Goal: Task Accomplishment & Management: Manage account settings

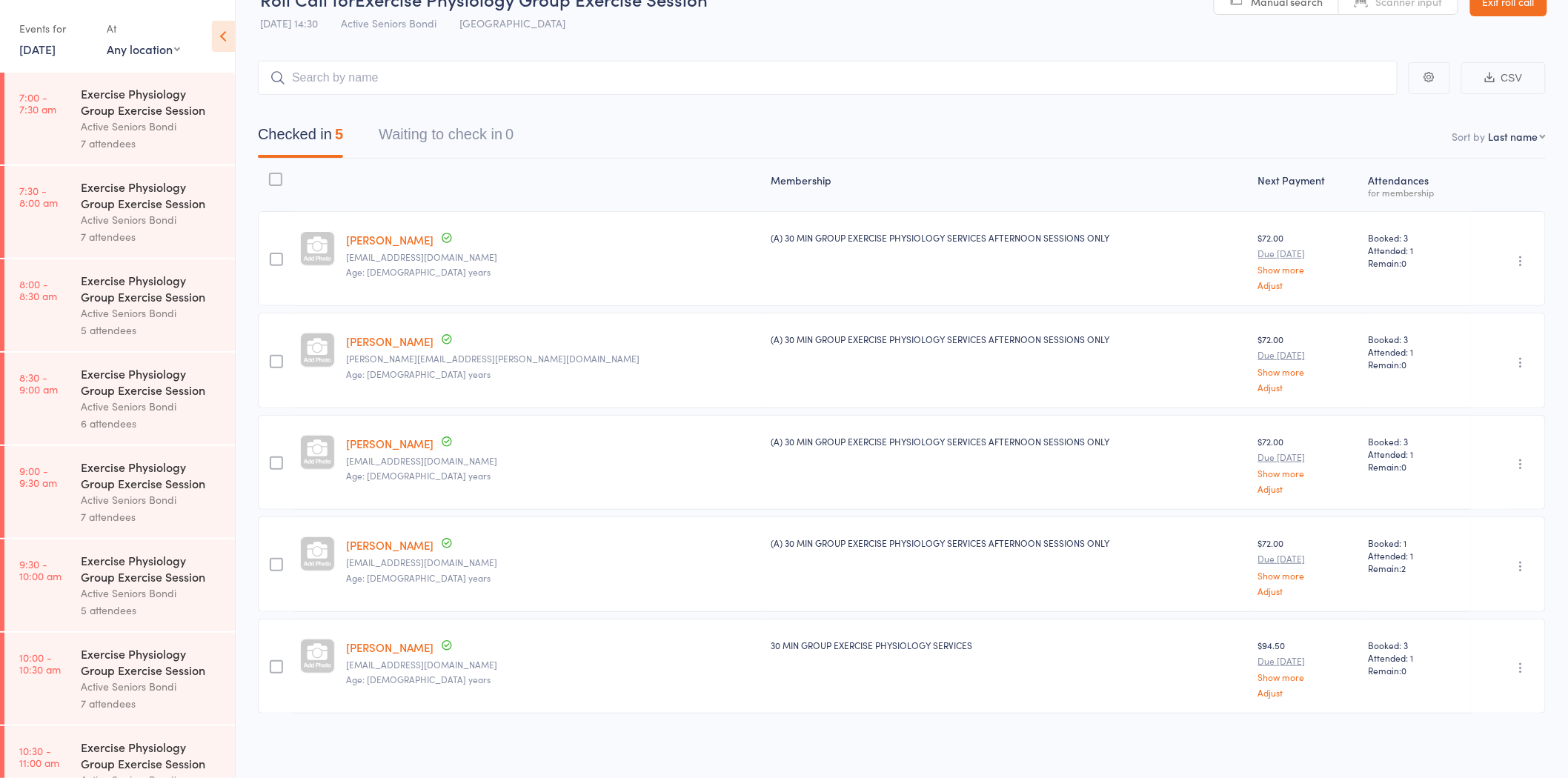
click at [421, 241] on link "[PERSON_NAME]" at bounding box center [390, 239] width 88 height 16
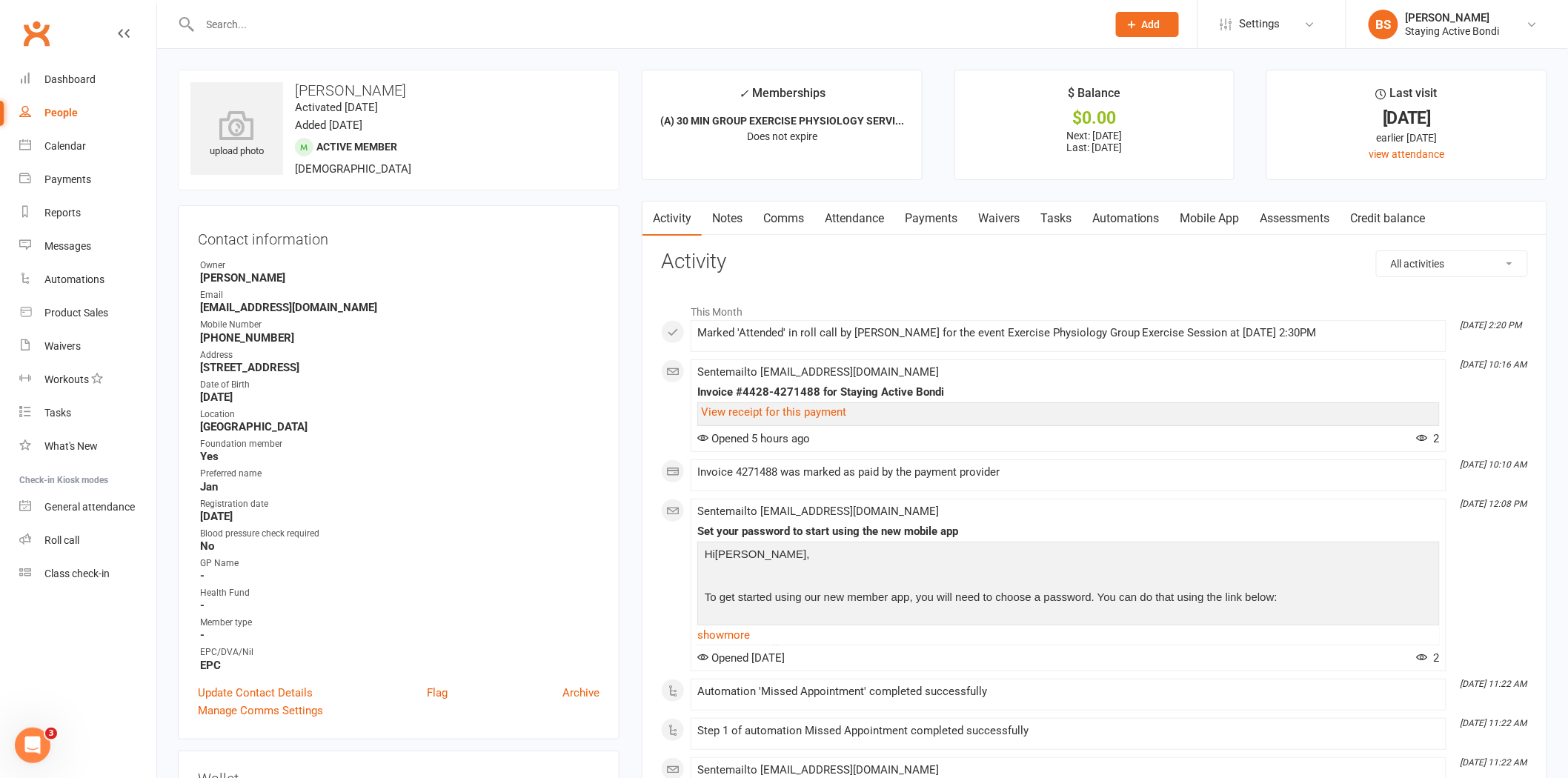
click at [469, 23] on input "text" at bounding box center [646, 25] width 901 height 21
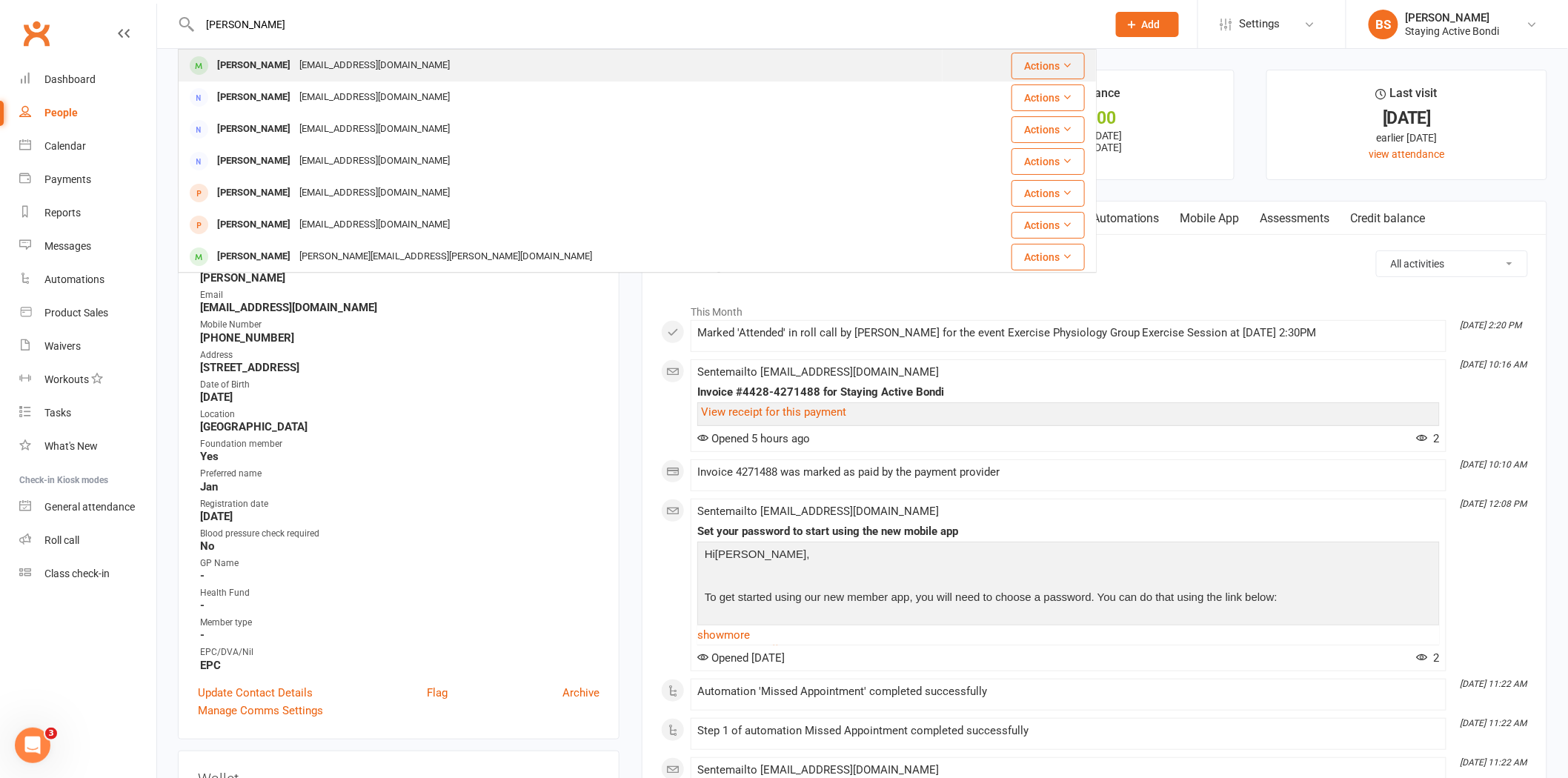
type input "[PERSON_NAME]"
click at [500, 64] on div "[PERSON_NAME] [EMAIL_ADDRESS][DOMAIN_NAME]" at bounding box center [561, 65] width 763 height 31
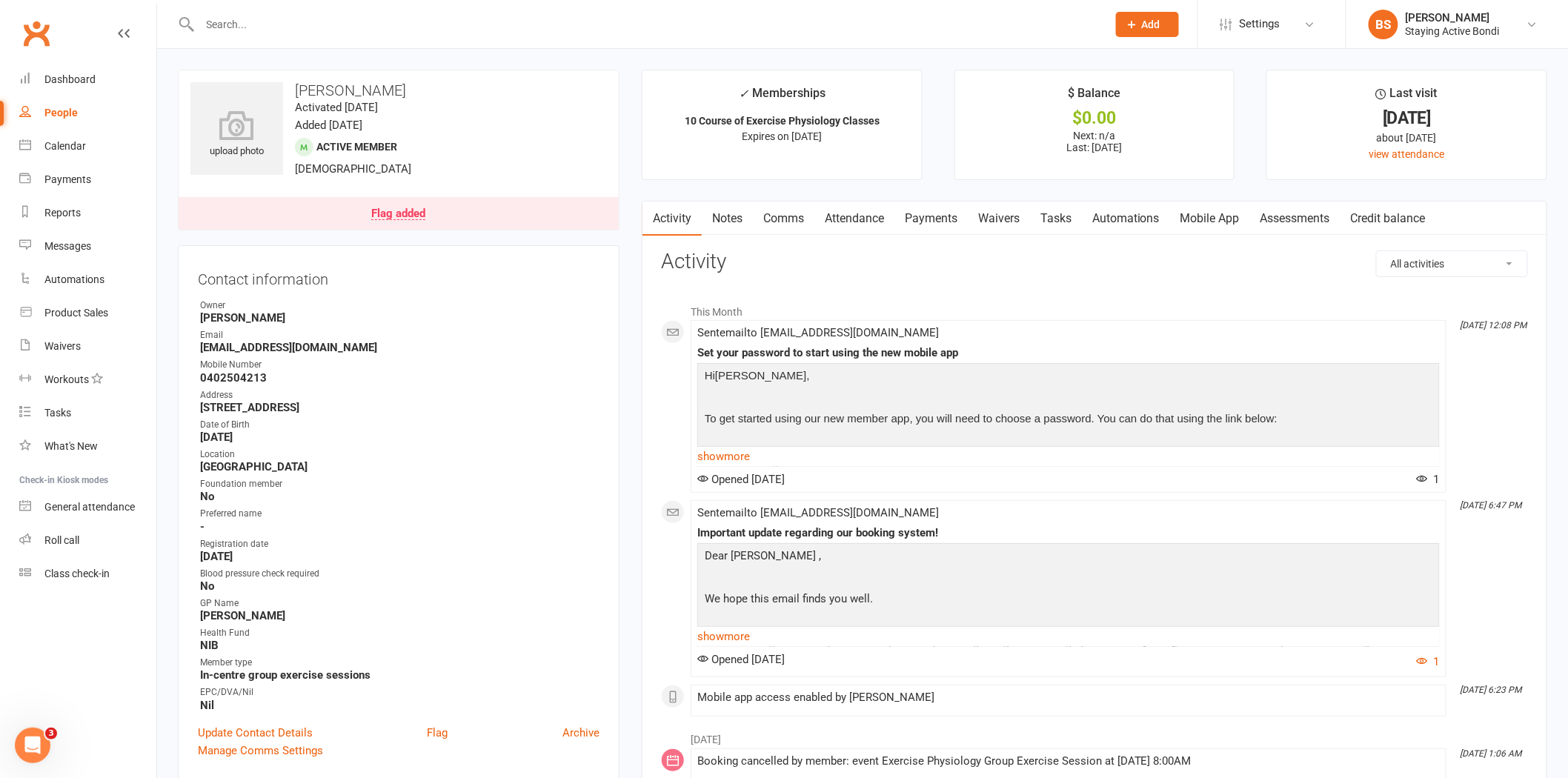
click at [838, 219] on link "Attendance" at bounding box center [854, 218] width 80 height 34
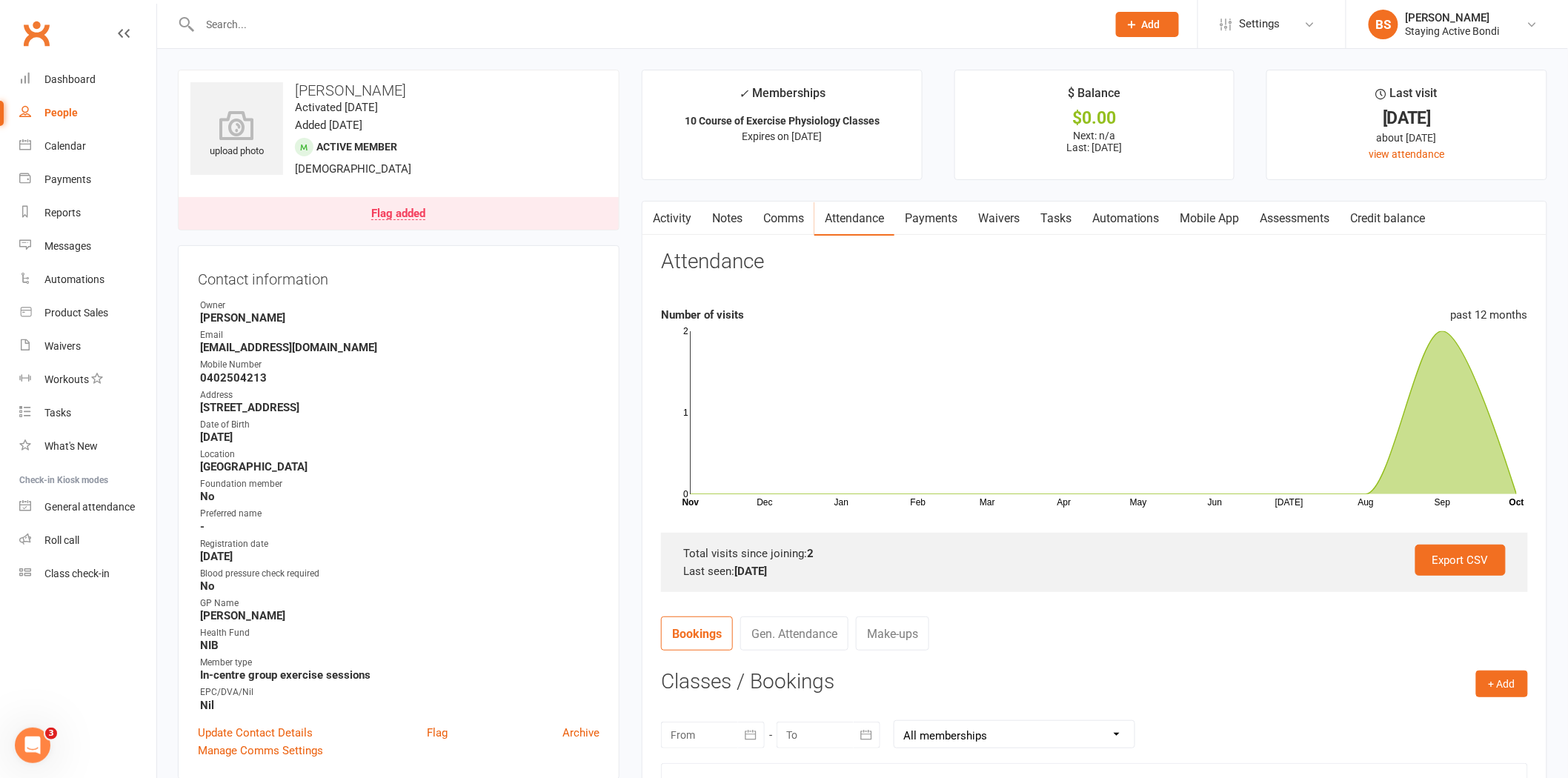
click at [768, 227] on link "Comms" at bounding box center [784, 218] width 61 height 34
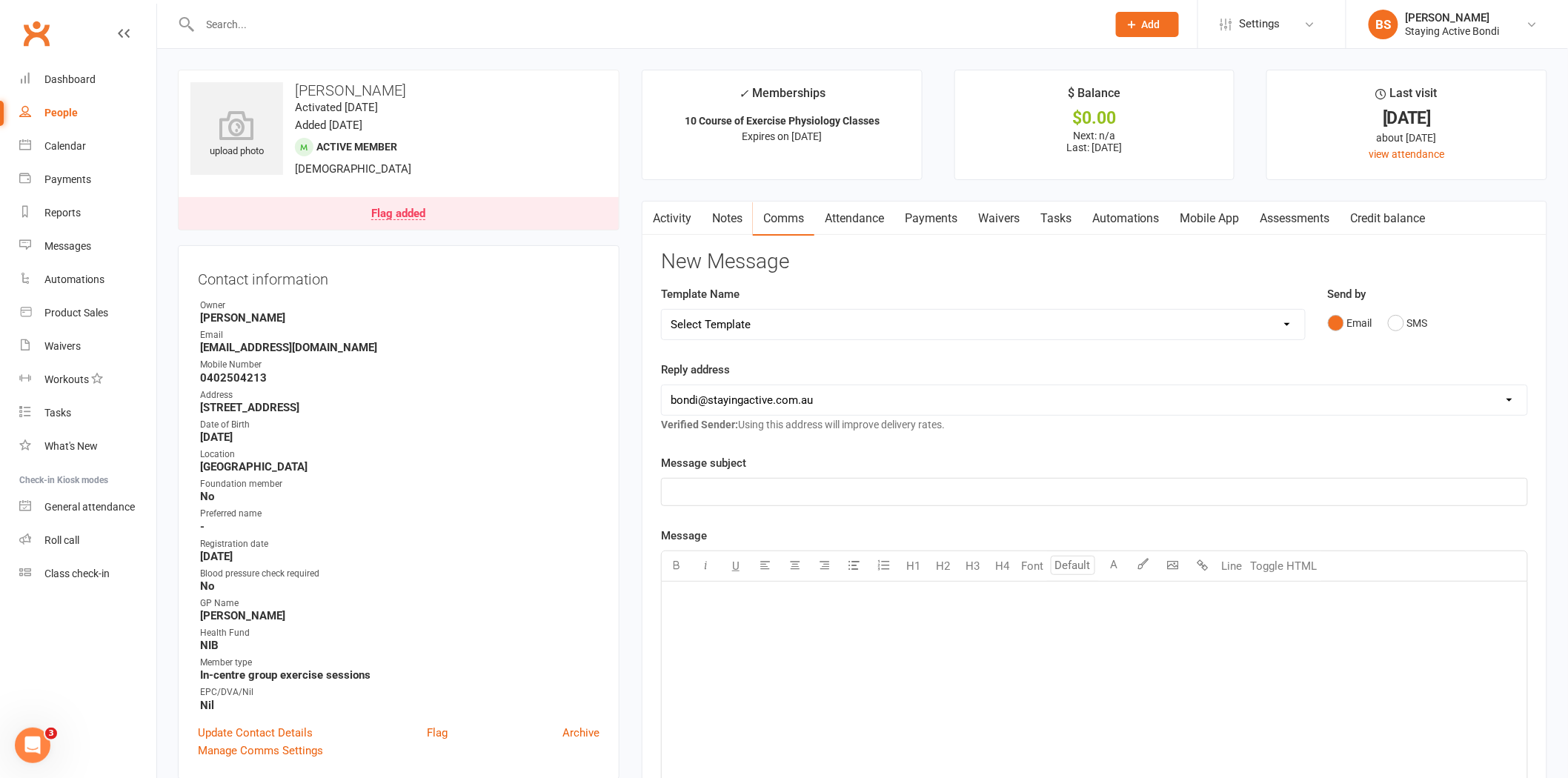
click at [790, 321] on select "Select Template [Email] 6 month - Follow ups [Email] Absentee [Email] Absentee-…" at bounding box center [983, 325] width 643 height 30
select select "2"
click at [662, 310] on select "Select Template [Email] 6 month - Follow ups [Email] Absentee [Email] Absentee-…" at bounding box center [983, 325] width 643 height 30
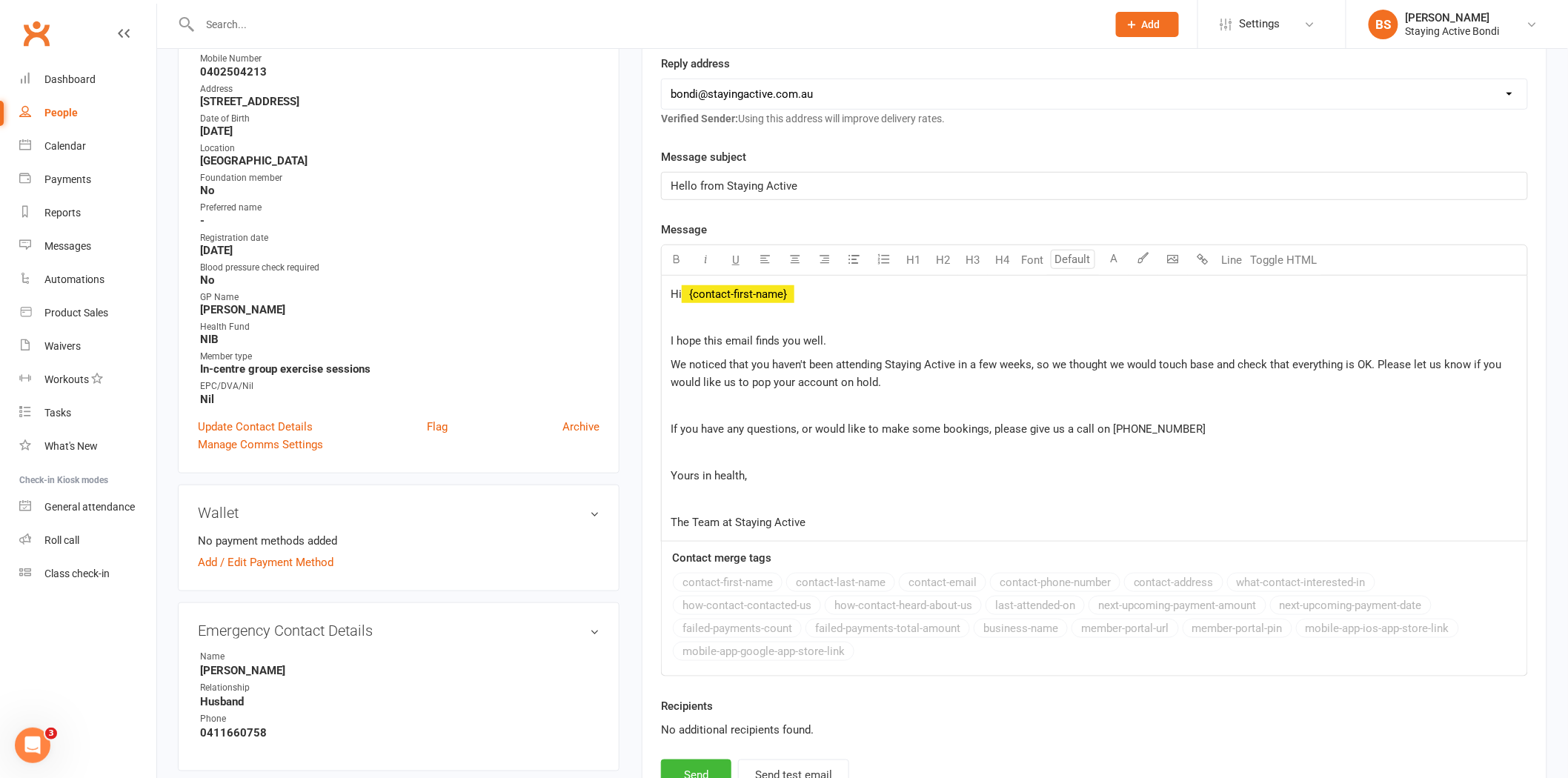
scroll to position [411, 0]
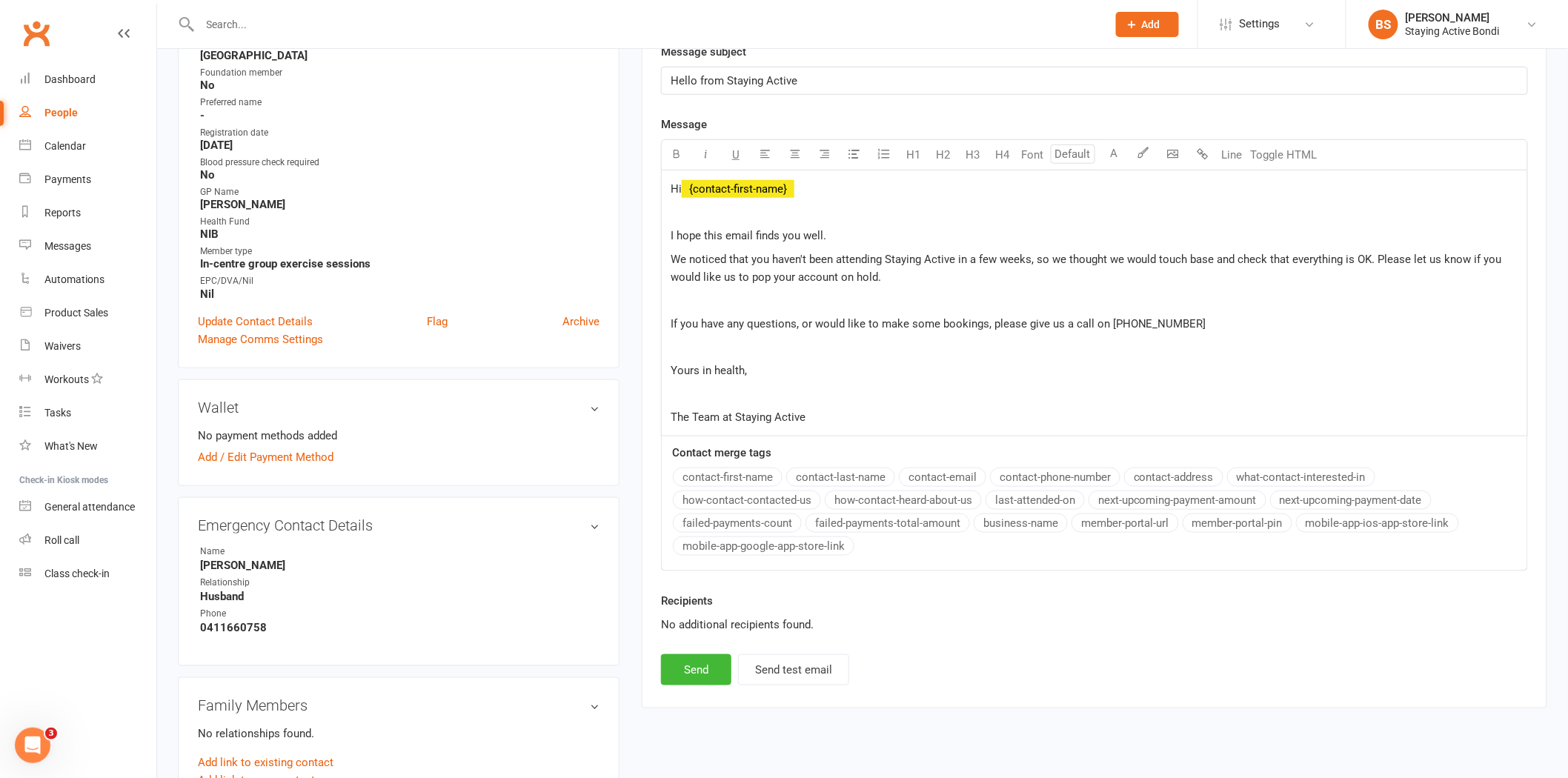
drag, startPoint x: 886, startPoint y: 274, endPoint x: 668, endPoint y: 263, distance: 218.3
click at [668, 263] on div "Hi ﻿ {contact-first-name} I hope this email finds you well. We noticed that you…" at bounding box center [1094, 303] width 865 height 266
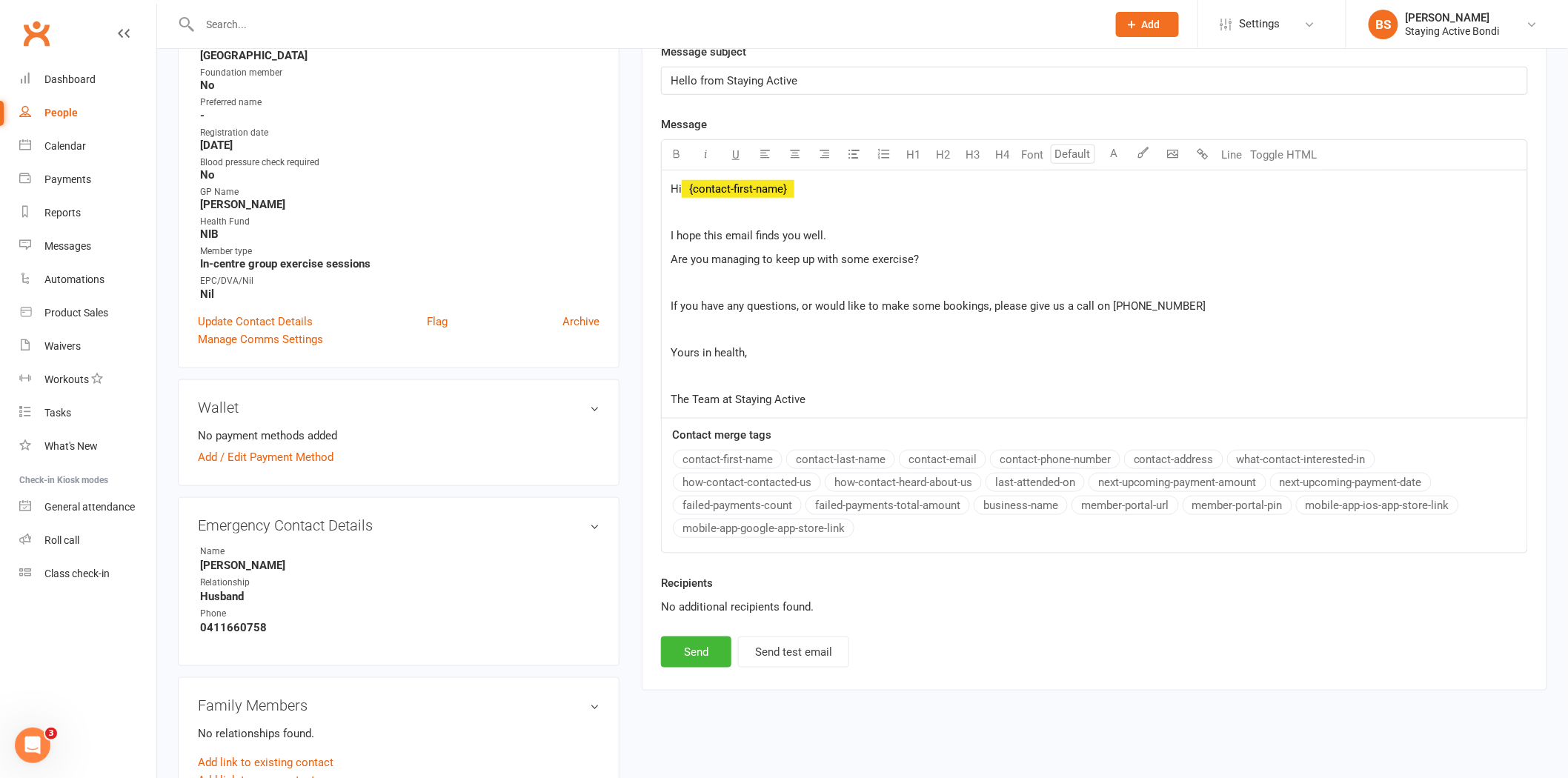
click at [671, 256] on span "Are you managing to keep up with some exercise?" at bounding box center [795, 260] width 248 height 13
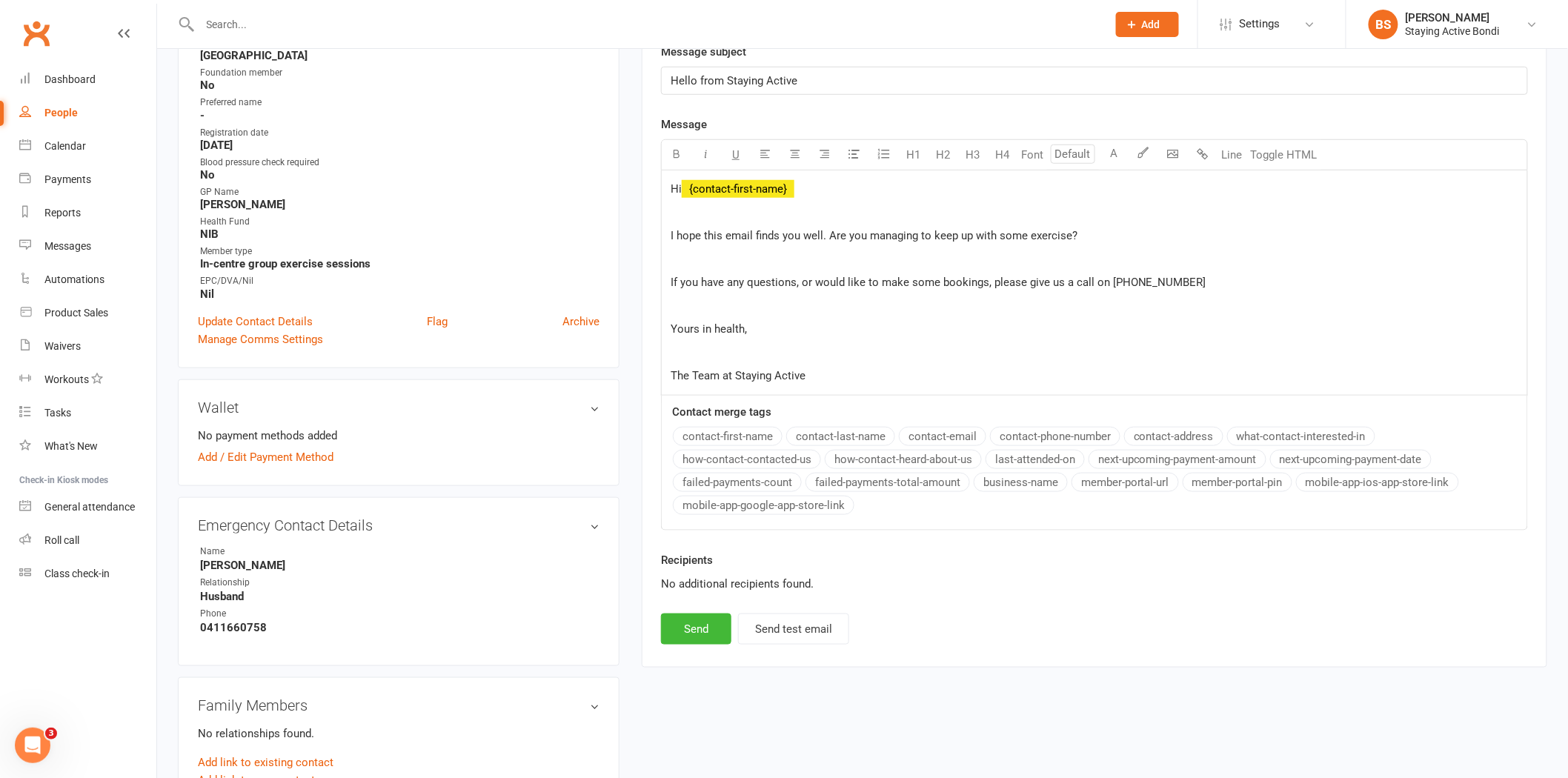
click at [719, 266] on p at bounding box center [1094, 260] width 848 height 18
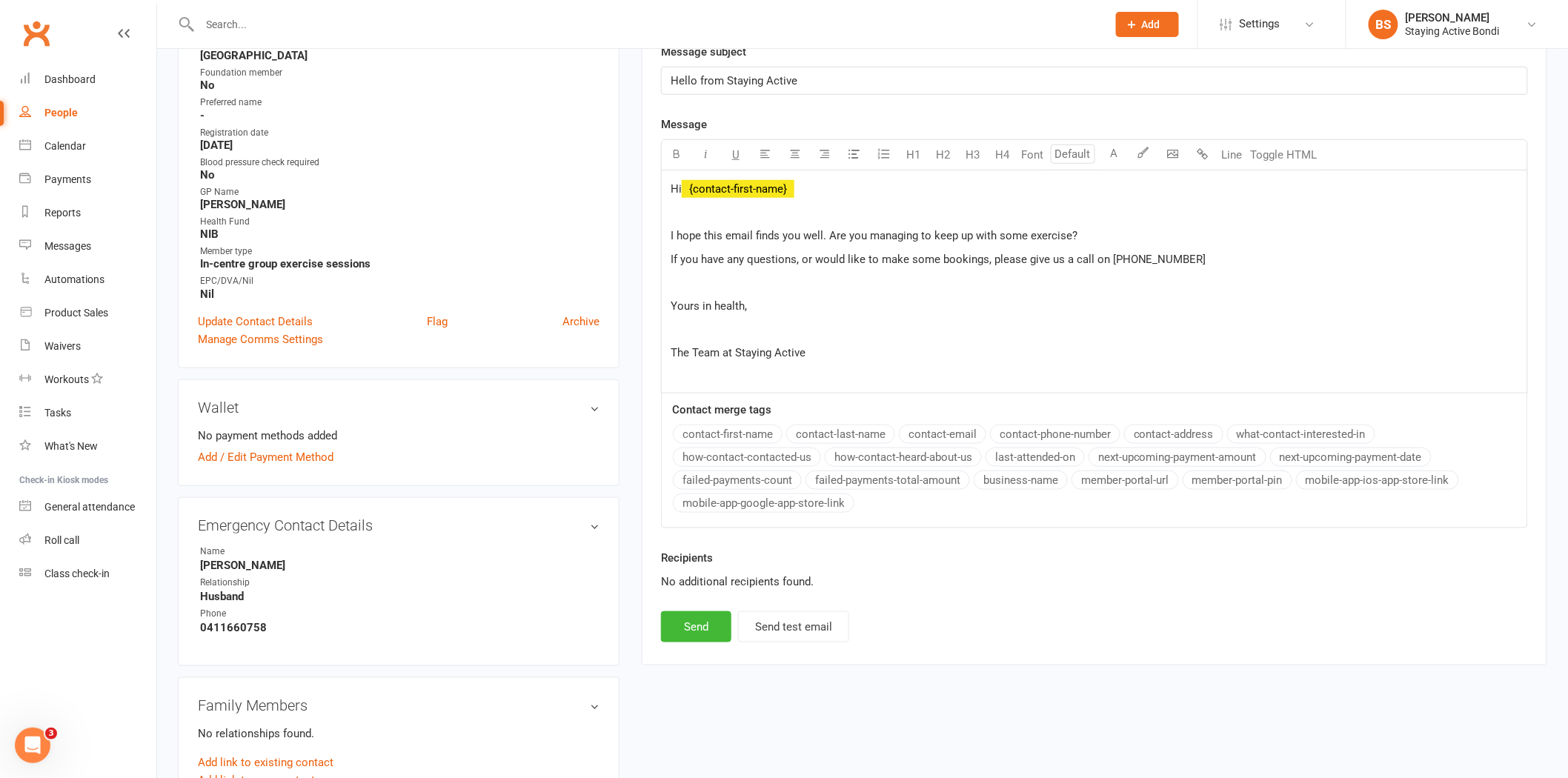
click at [1069, 238] on span "I hope this email finds you well. Are you managing to keep up with some exercis…" at bounding box center [874, 236] width 407 height 13
drag, startPoint x: 692, startPoint y: 348, endPoint x: 658, endPoint y: 356, distance: 34.9
click at [658, 356] on div "Activity Notes Comms Attendance Payments Waivers Tasks Automations Mobile App A…" at bounding box center [1094, 227] width 906 height 875
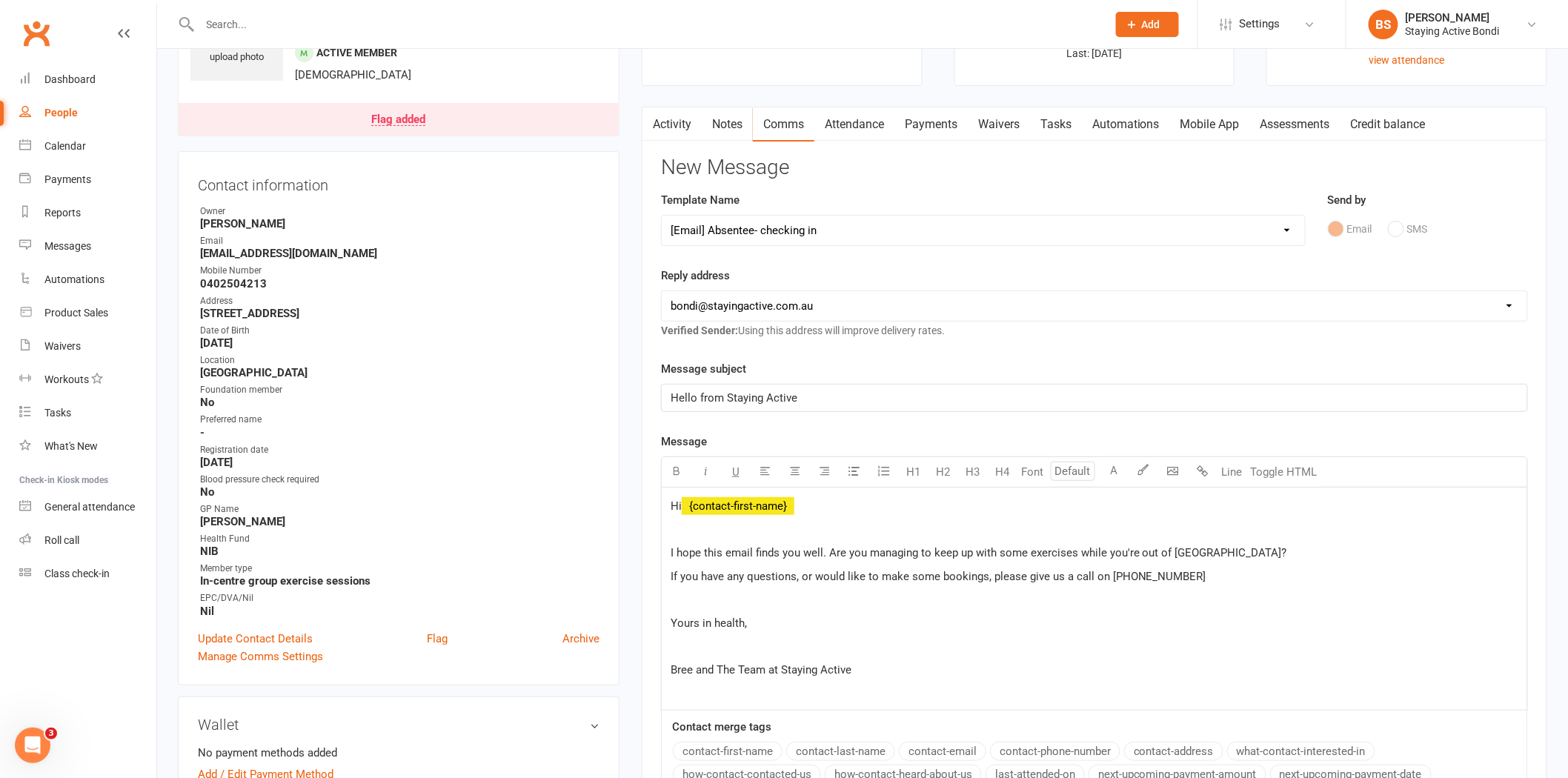
scroll to position [165, 0]
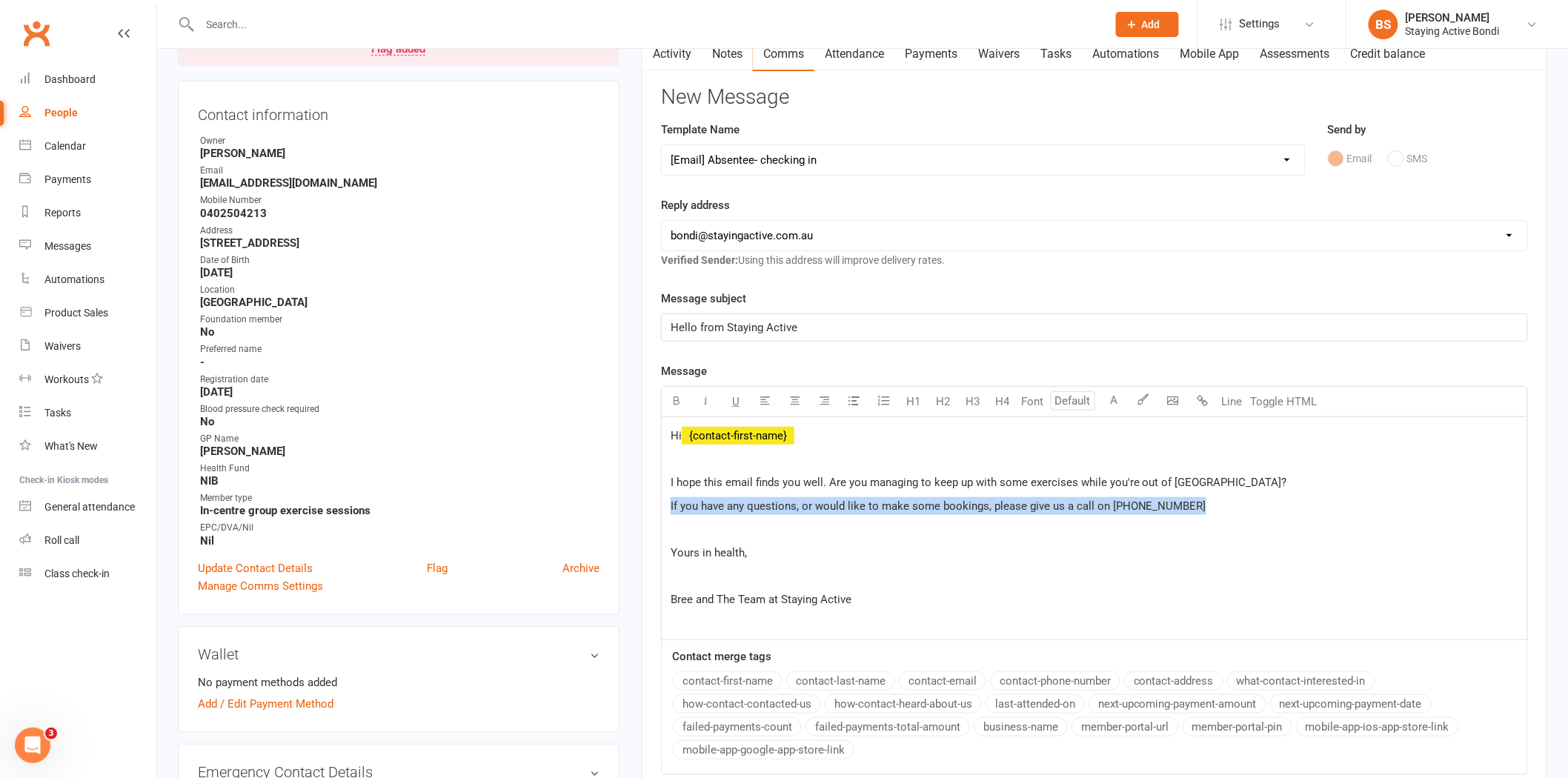
drag, startPoint x: 1210, startPoint y: 500, endPoint x: 652, endPoint y: 502, distance: 558.0
click at [652, 502] on div "Activity Notes Comms Attendance Payments Waivers Tasks Automations Mobile App A…" at bounding box center [1094, 474] width 906 height 875
click at [1061, 501] on p "Let us know if you need a hand with your bookings once you are back in town!" at bounding box center [1094, 506] width 848 height 18
click at [830, 482] on span "I hope this email finds you well. Are you managing to keep up with some exercis…" at bounding box center [979, 483] width 617 height 13
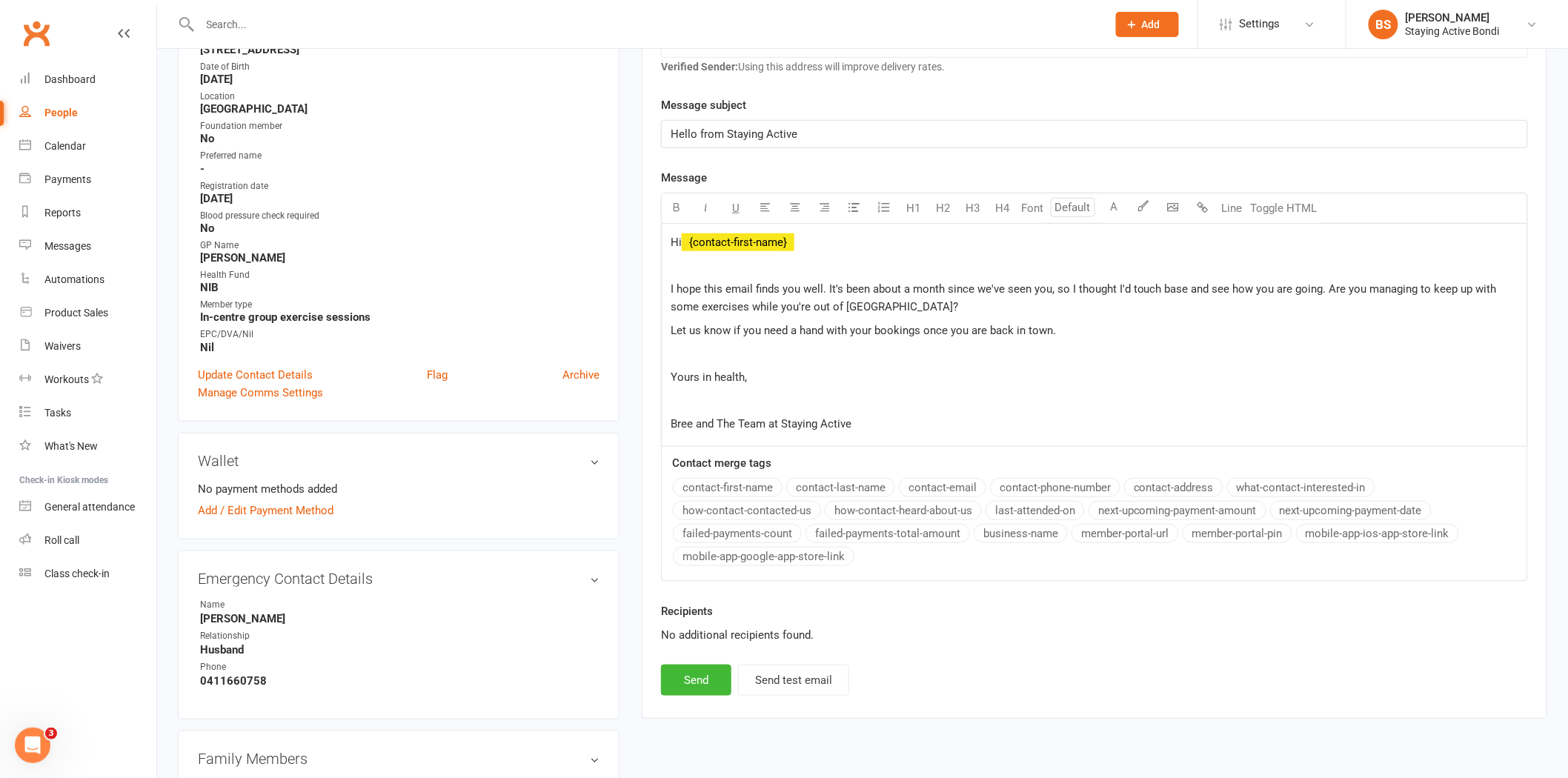
scroll to position [411, 0]
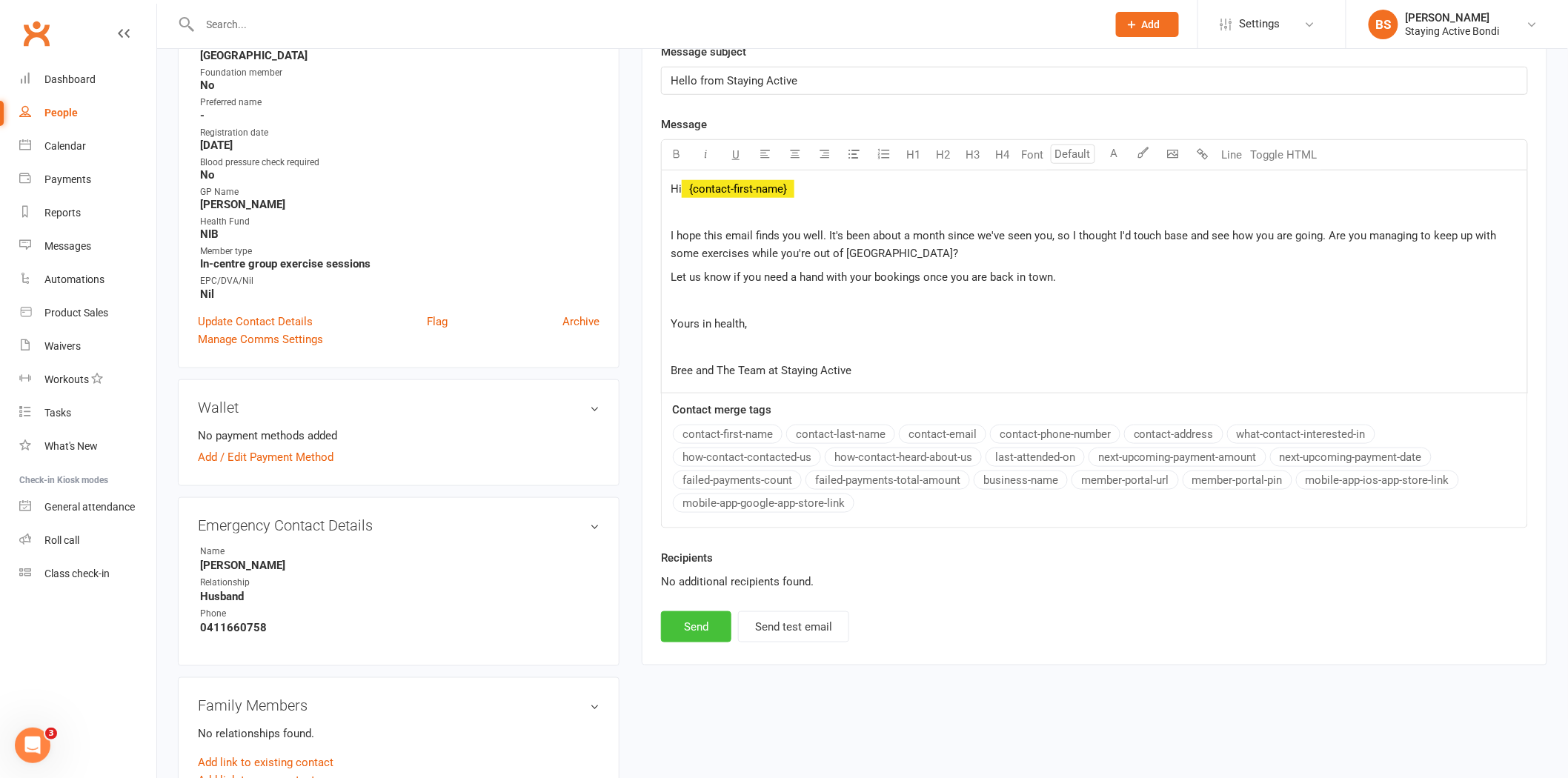
click at [700, 632] on button "Send" at bounding box center [696, 627] width 70 height 31
select select
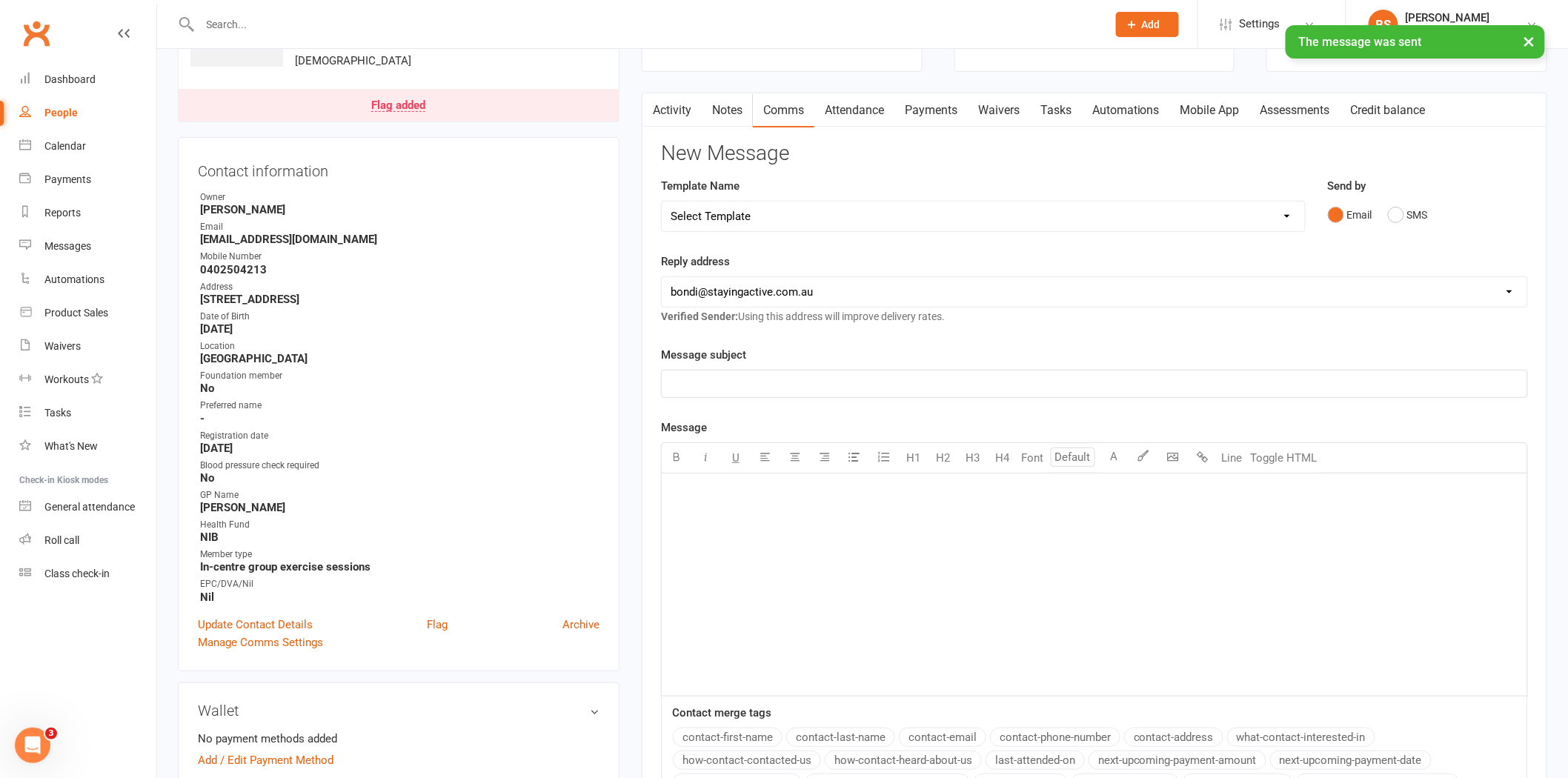
scroll to position [0, 0]
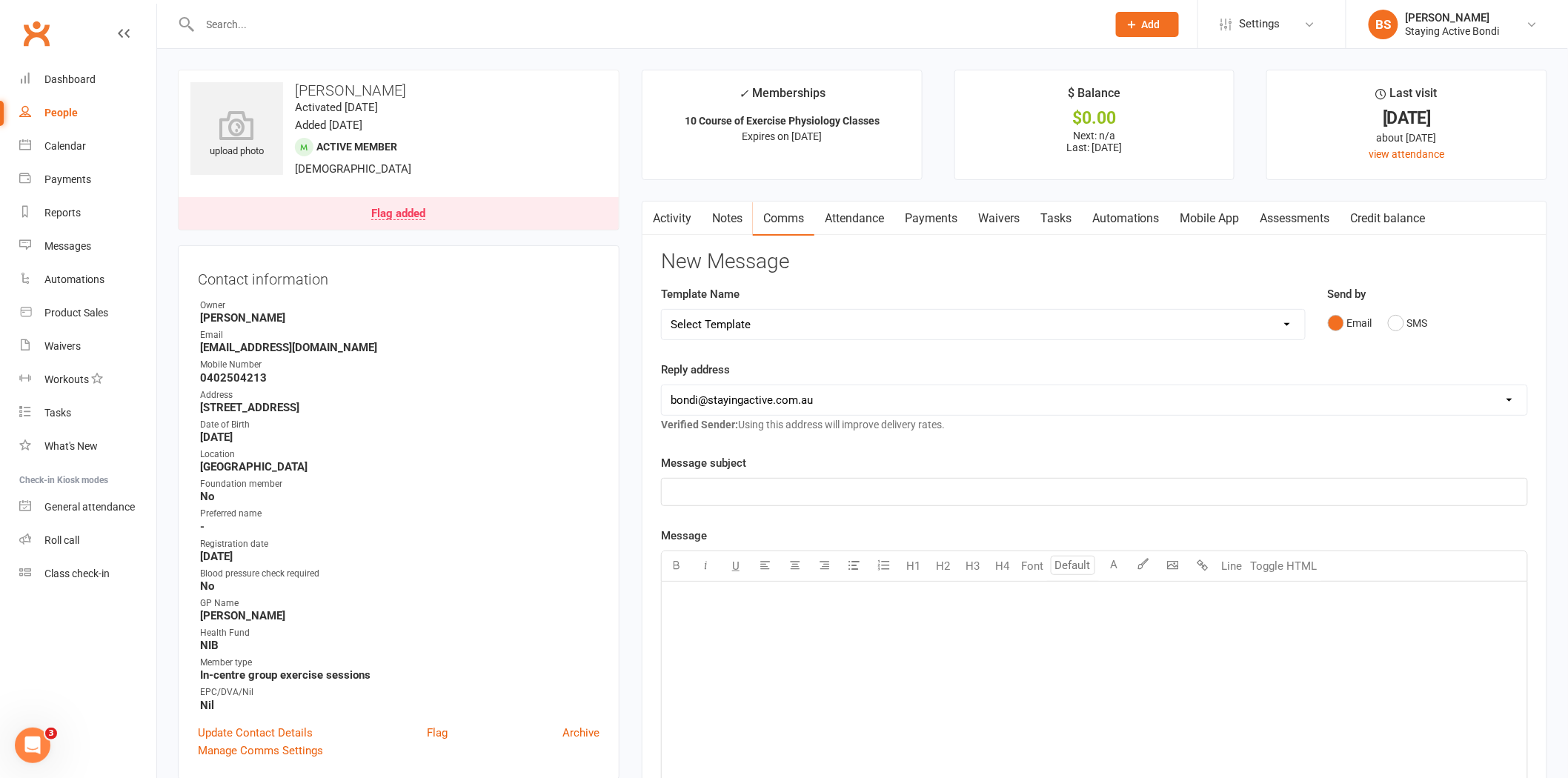
click at [677, 215] on link "Activity" at bounding box center [671, 218] width 59 height 34
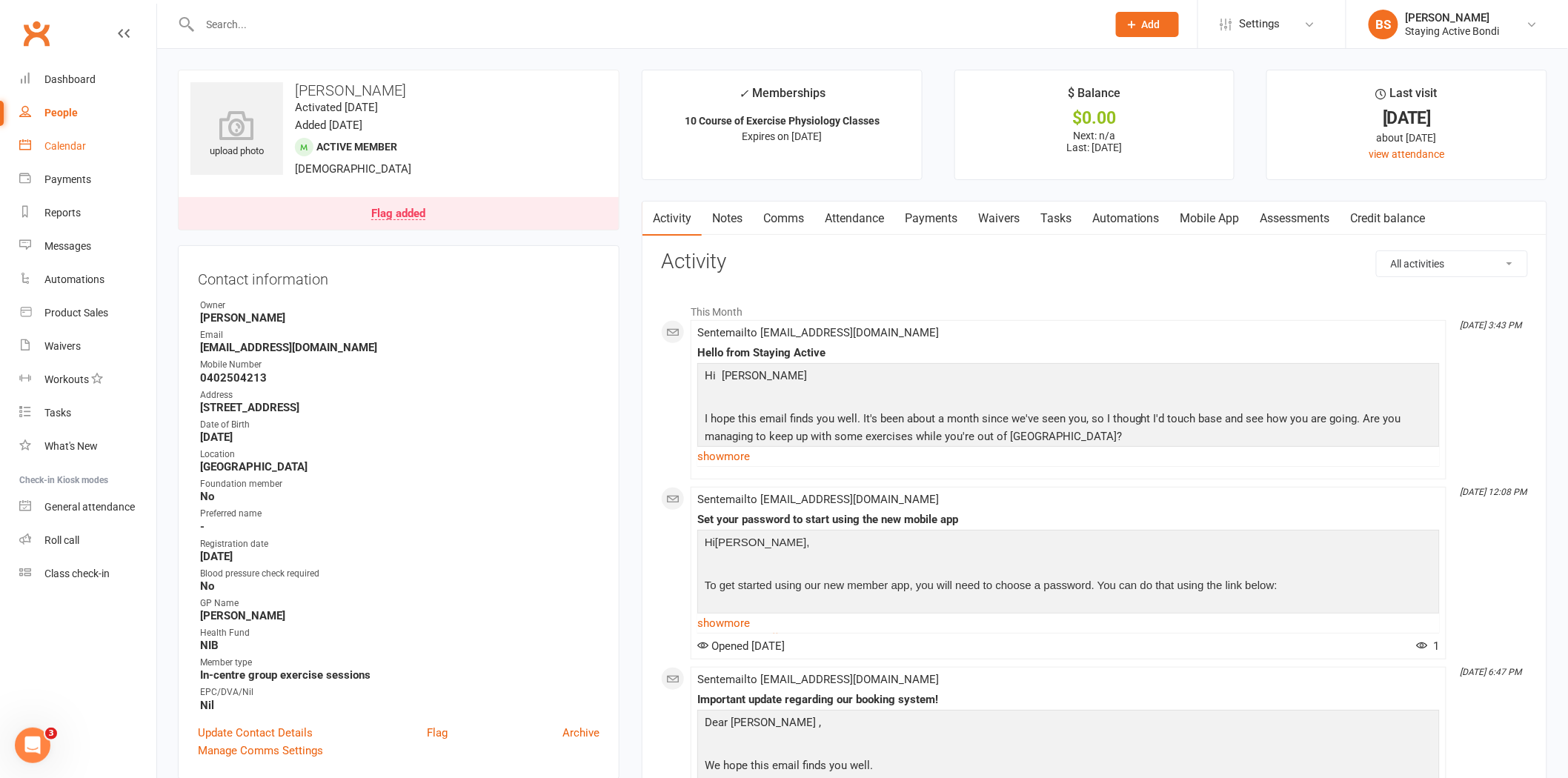
click at [78, 138] on link "Calendar" at bounding box center [88, 146] width 137 height 34
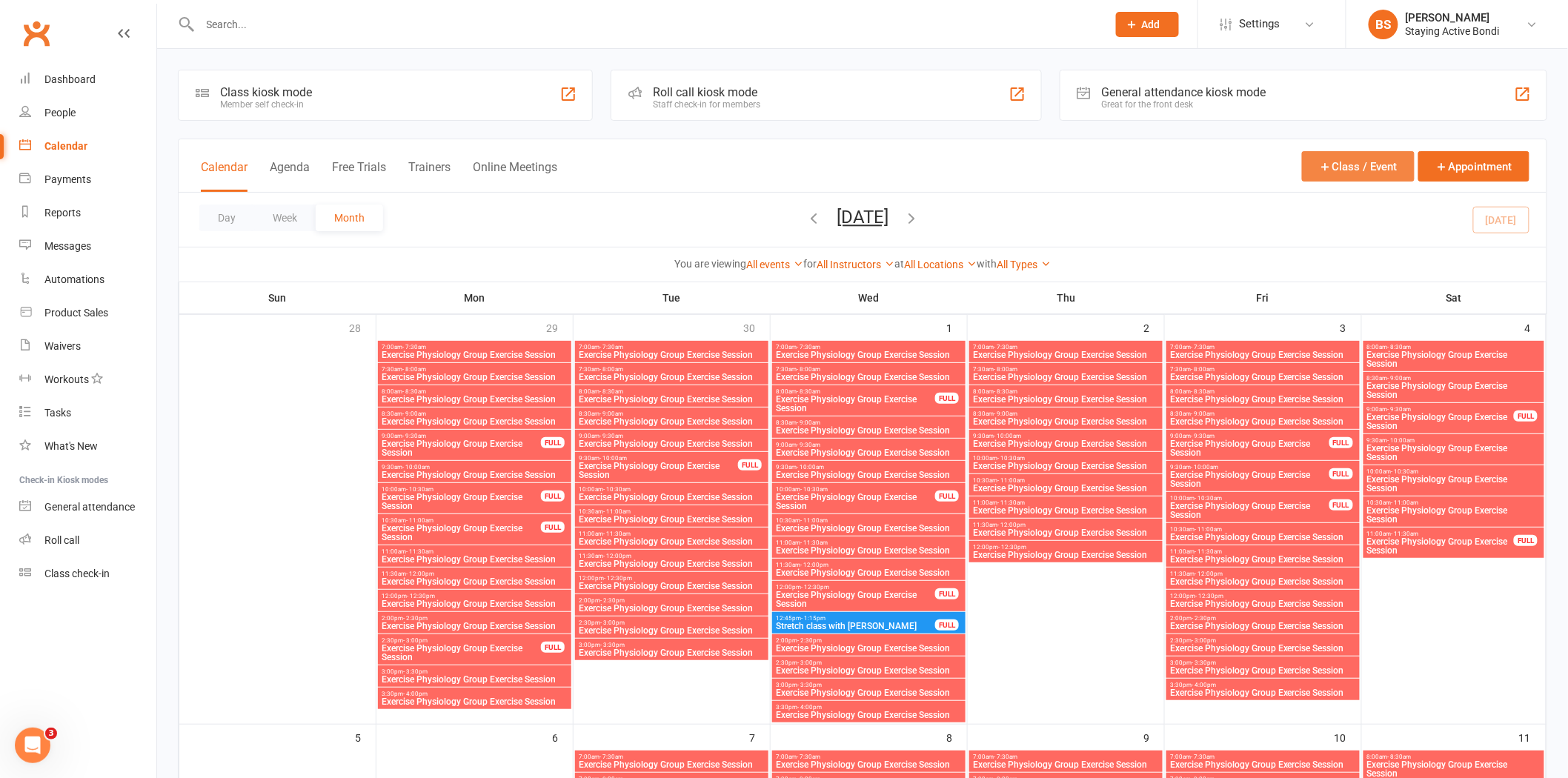
click at [1354, 163] on button "Class / Event" at bounding box center [1358, 166] width 113 height 31
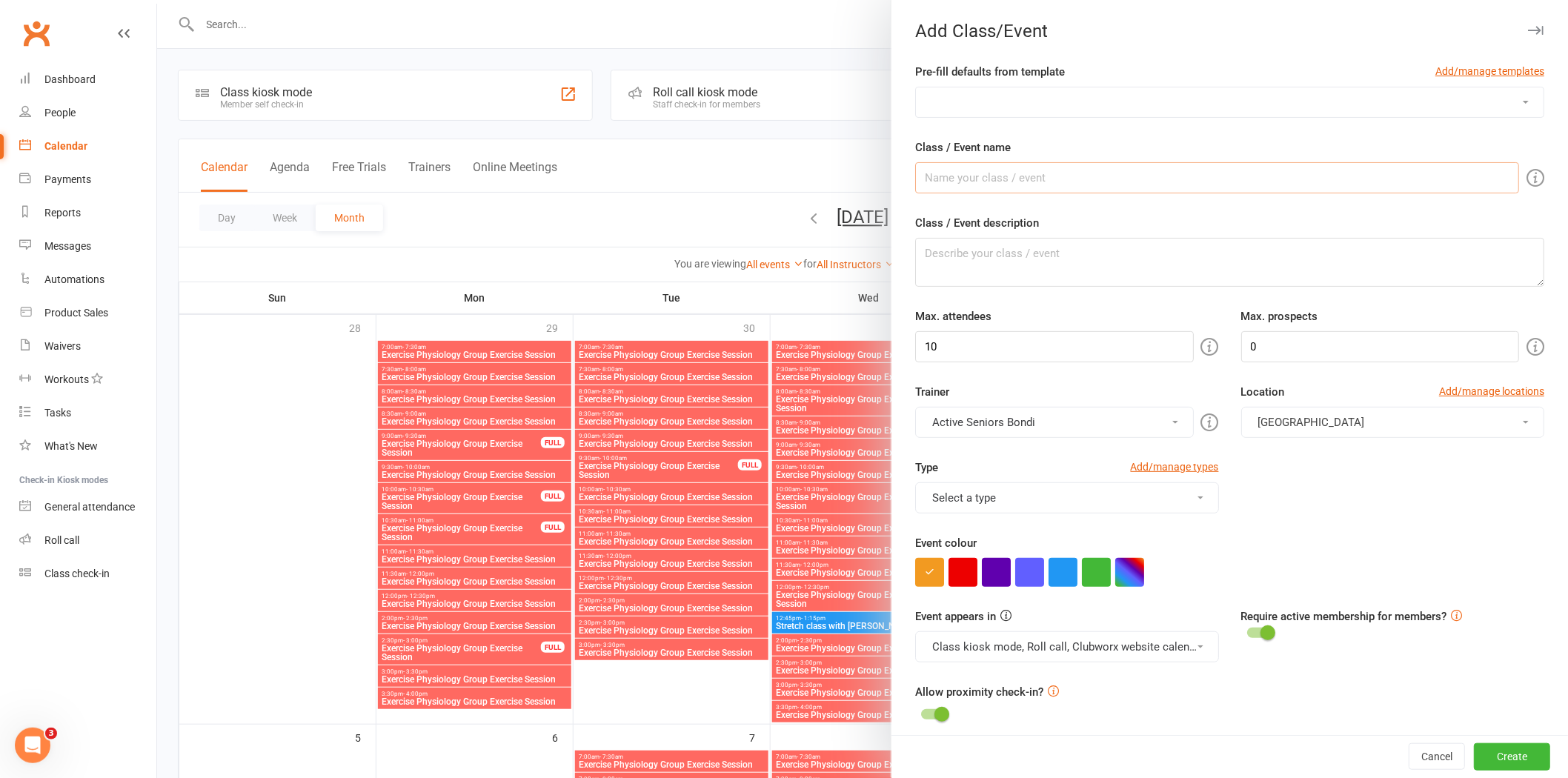
click at [1162, 175] on input "Class / Event name" at bounding box center [1217, 178] width 604 height 31
click at [762, 172] on div at bounding box center [862, 389] width 1411 height 778
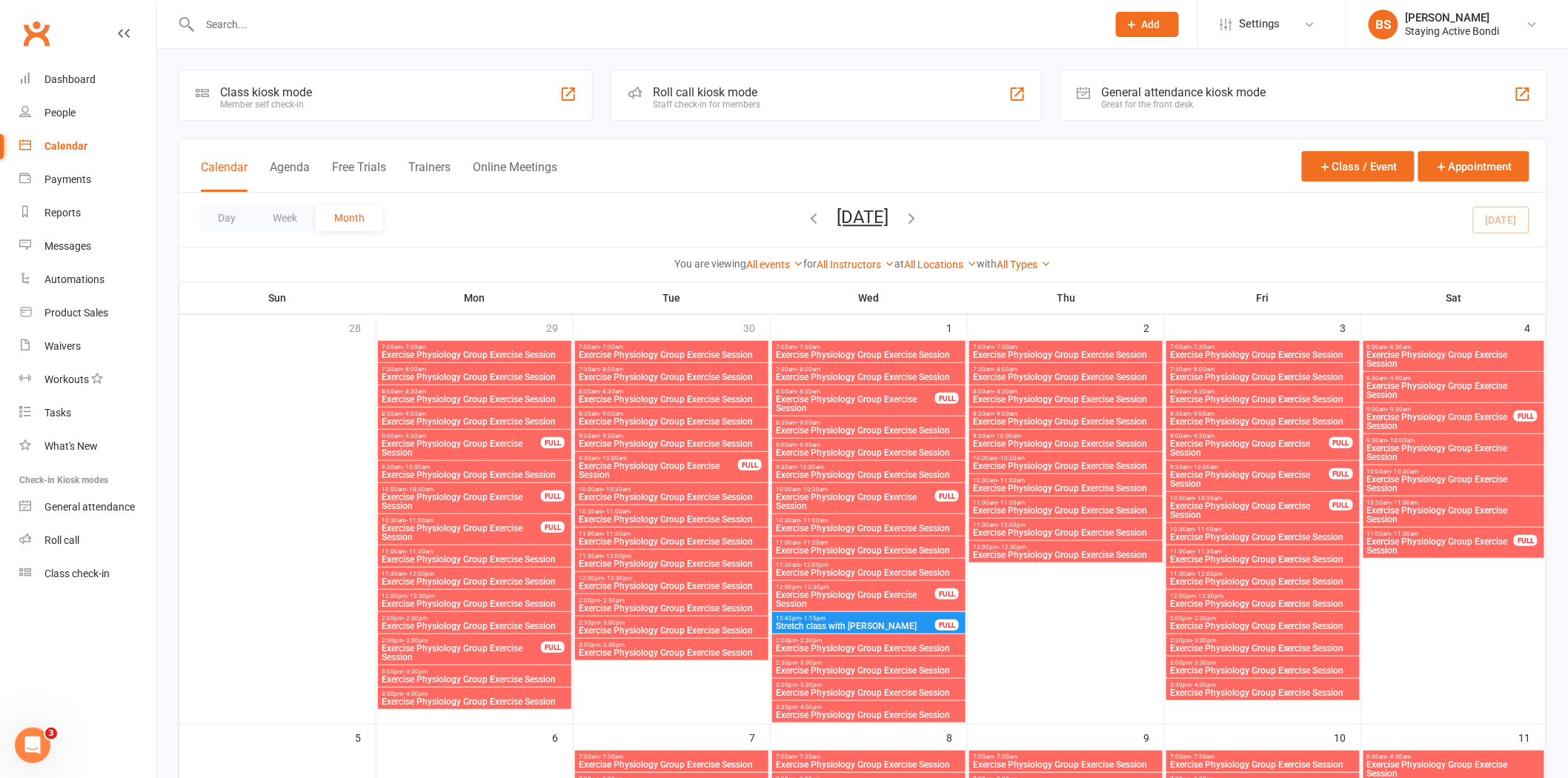
click at [276, 25] on input "text" at bounding box center [646, 25] width 901 height 21
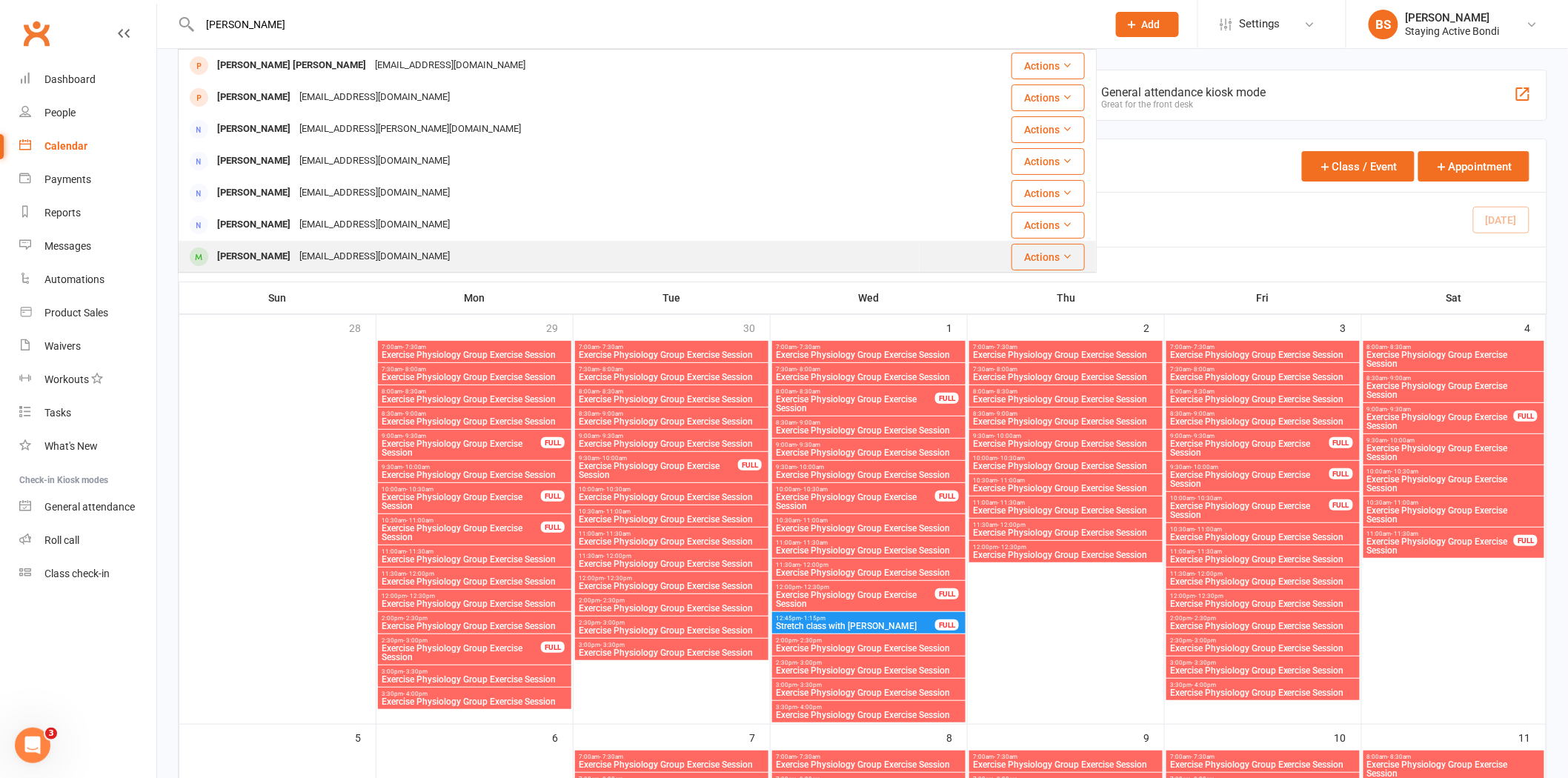
type input "[PERSON_NAME]"
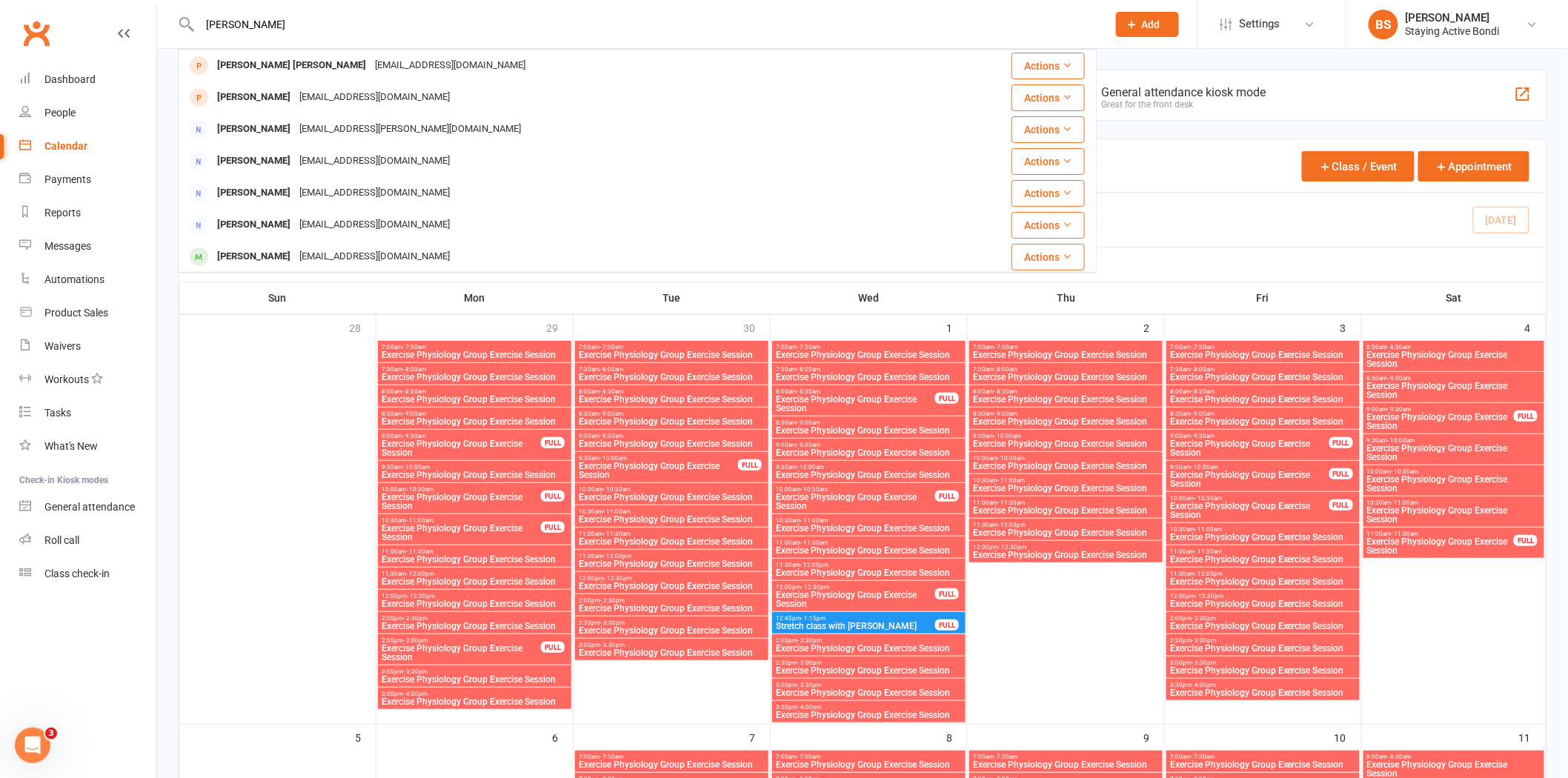
drag, startPoint x: 368, startPoint y: 246, endPoint x: 379, endPoint y: 245, distance: 11.0
click at [370, 246] on div "[EMAIL_ADDRESS][DOMAIN_NAME]" at bounding box center [374, 257] width 159 height 22
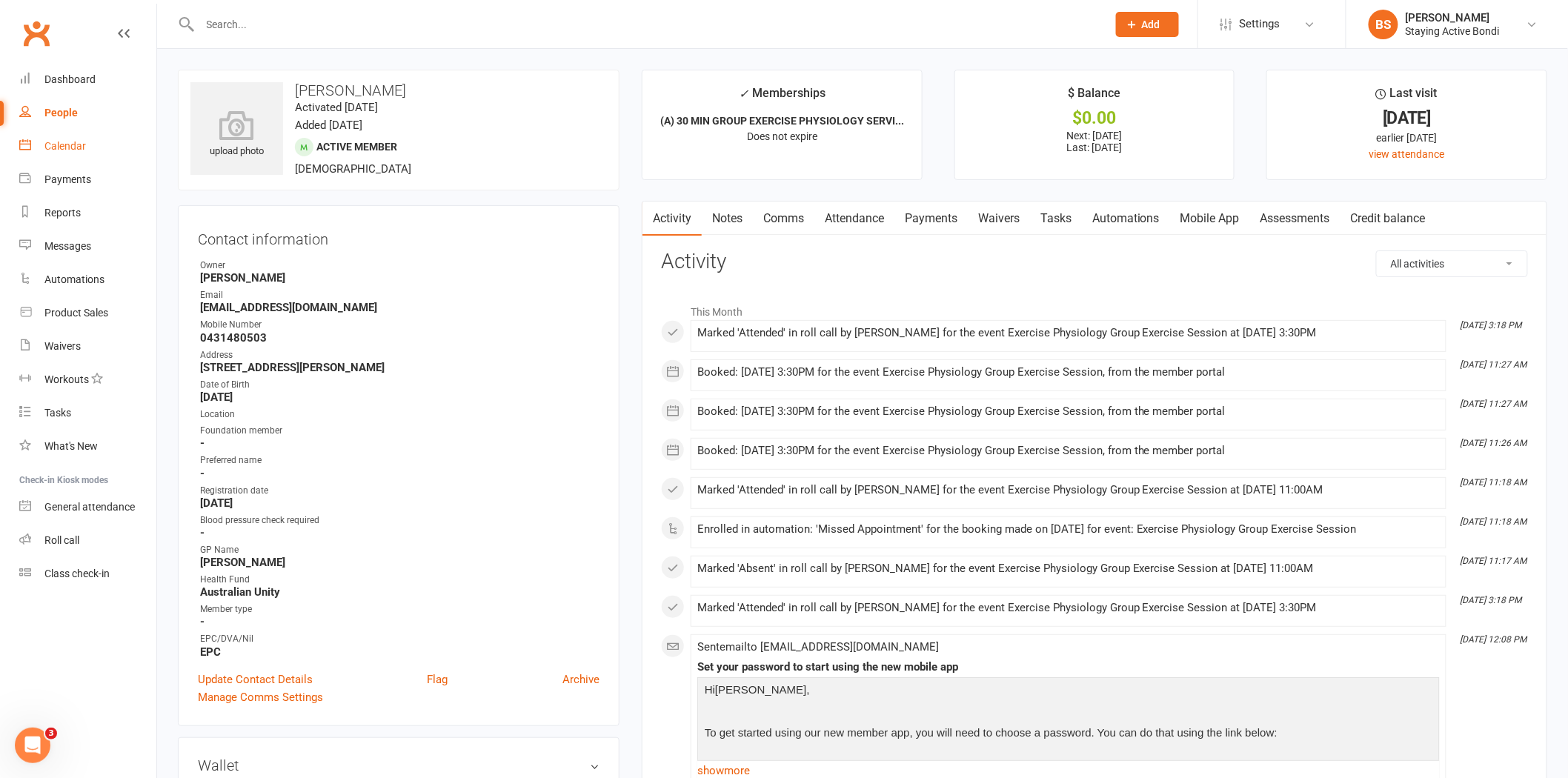
drag, startPoint x: 60, startPoint y: 149, endPoint x: 68, endPoint y: 150, distance: 8.1
click at [60, 149] on div "Calendar" at bounding box center [64, 146] width 41 height 12
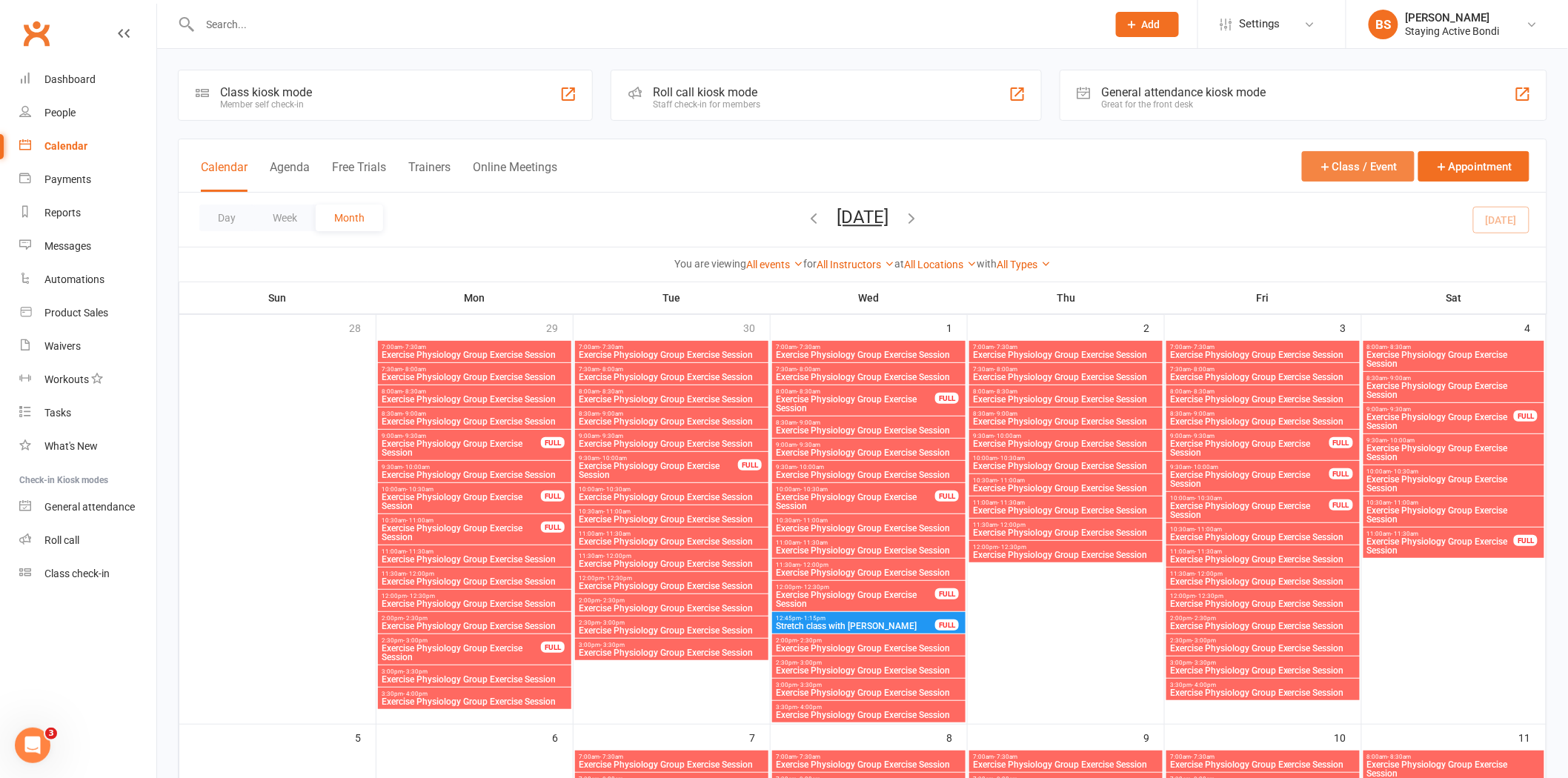
click at [1385, 172] on button "Class / Event" at bounding box center [1358, 166] width 113 height 31
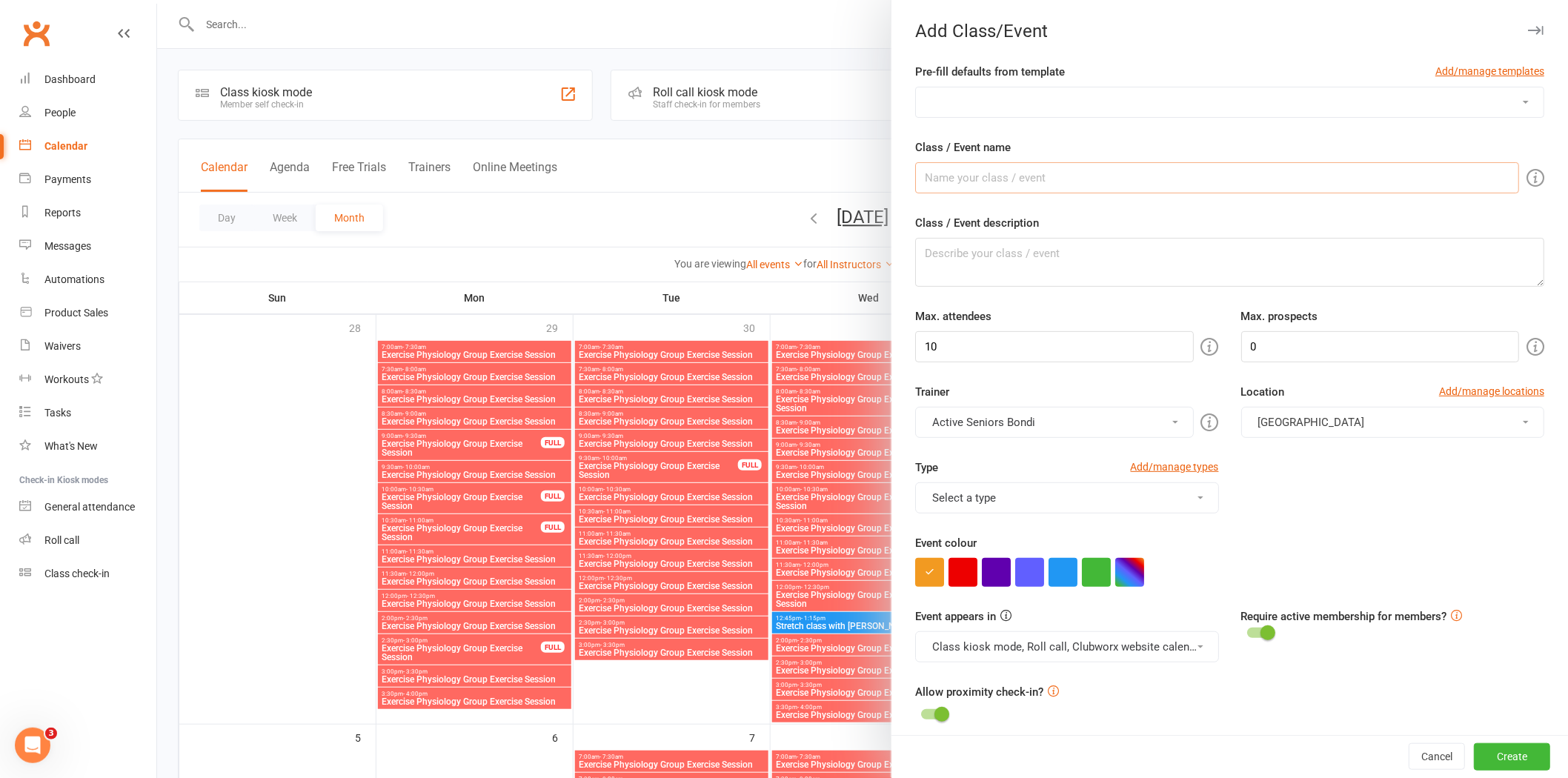
click at [1414, 176] on input "Class / Event name" at bounding box center [1217, 178] width 604 height 31
click at [1224, 245] on textarea "Class / Event description" at bounding box center [1230, 262] width 629 height 49
click at [1203, 188] on input "Class / Event name" at bounding box center [1217, 178] width 604 height 31
click at [1299, 97] on select "Health Talk" at bounding box center [1230, 102] width 628 height 30
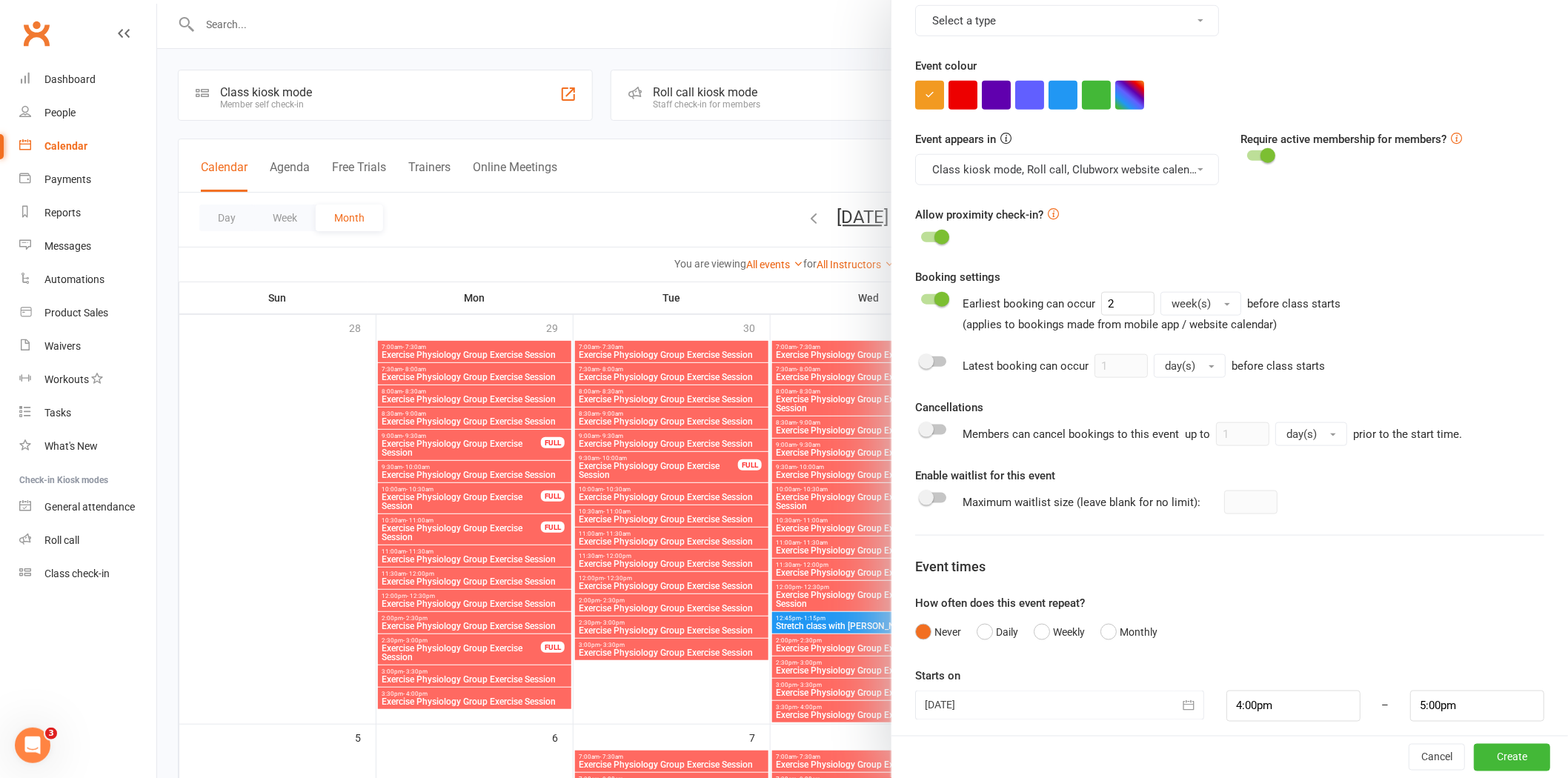
scroll to position [488, 0]
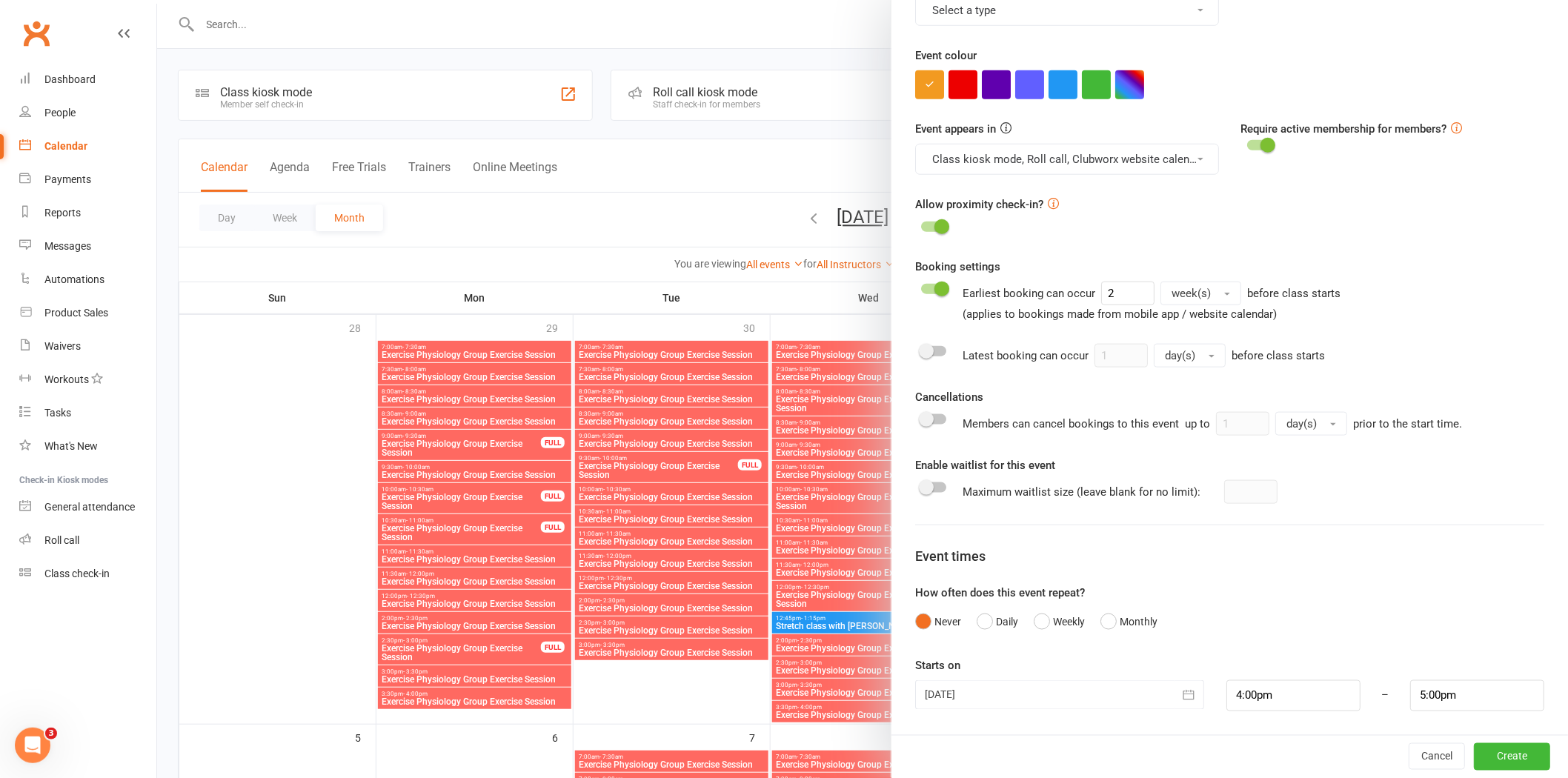
click at [823, 159] on div at bounding box center [862, 389] width 1411 height 778
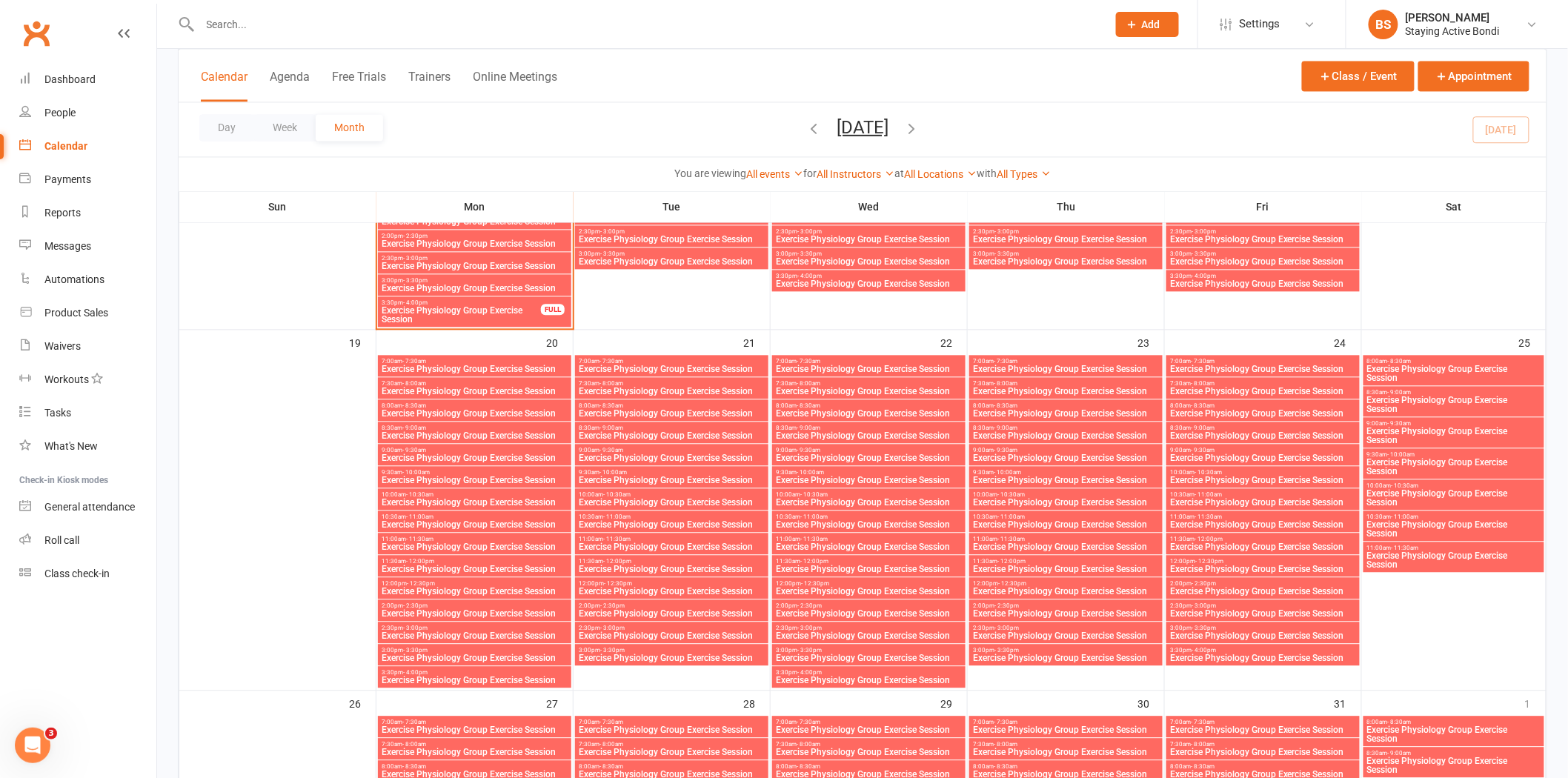
scroll to position [1234, 0]
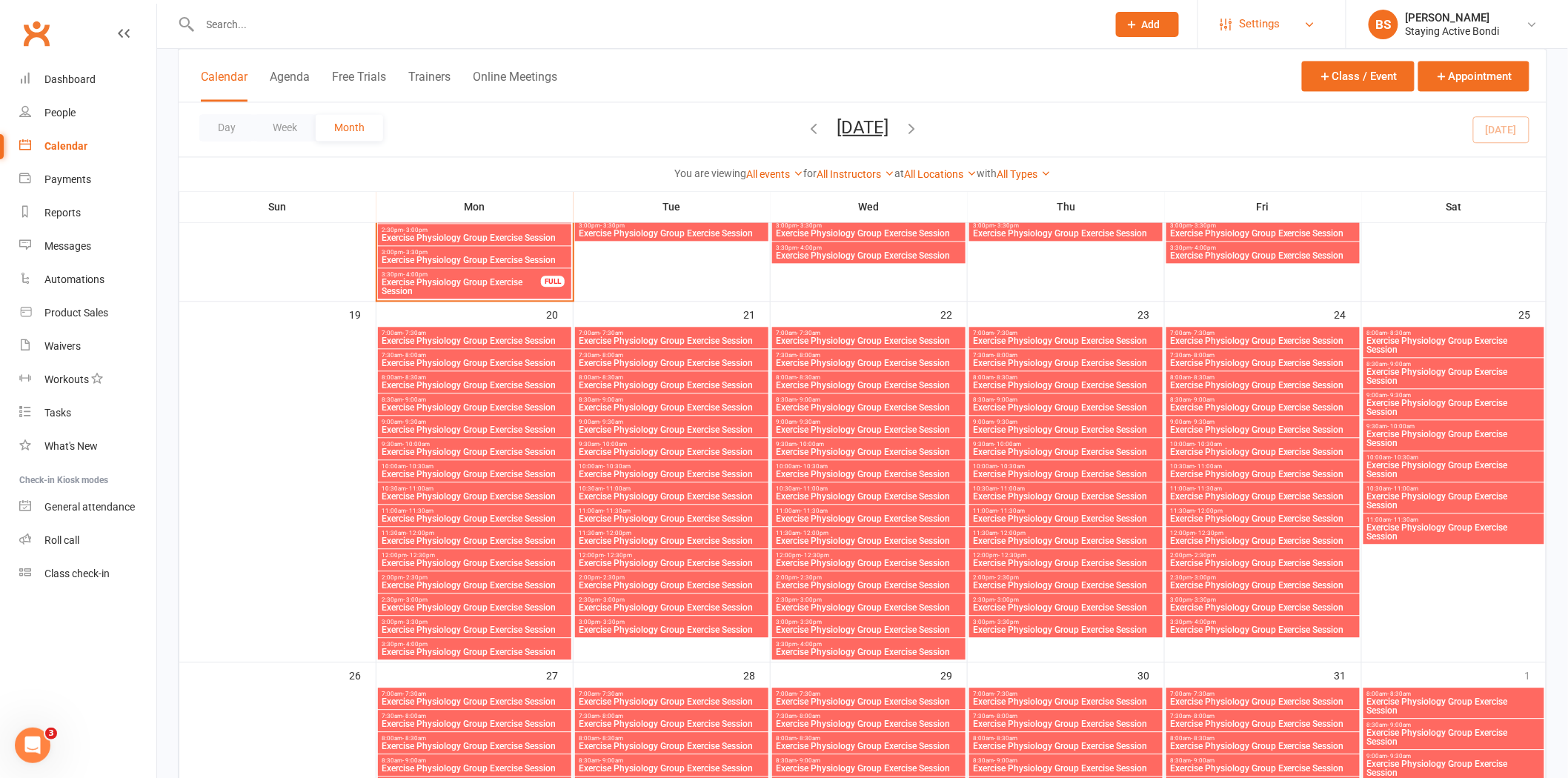
click at [1298, 24] on link "Settings" at bounding box center [1272, 24] width 103 height 34
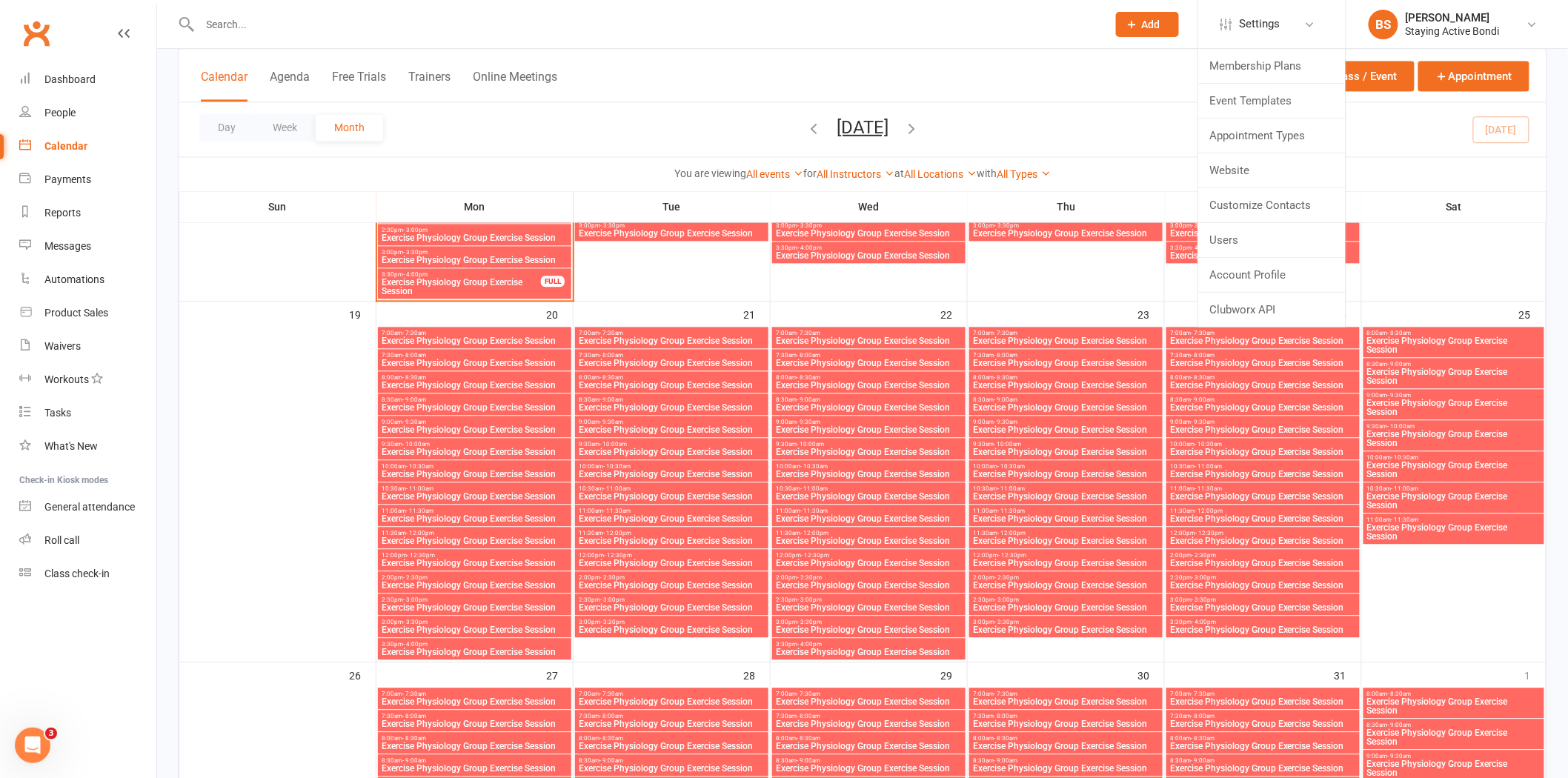
click at [1040, 87] on div "Calendar Agenda Free Trials Trainers Online Meetings Class / Event Appointment" at bounding box center [863, 75] width 1368 height 53
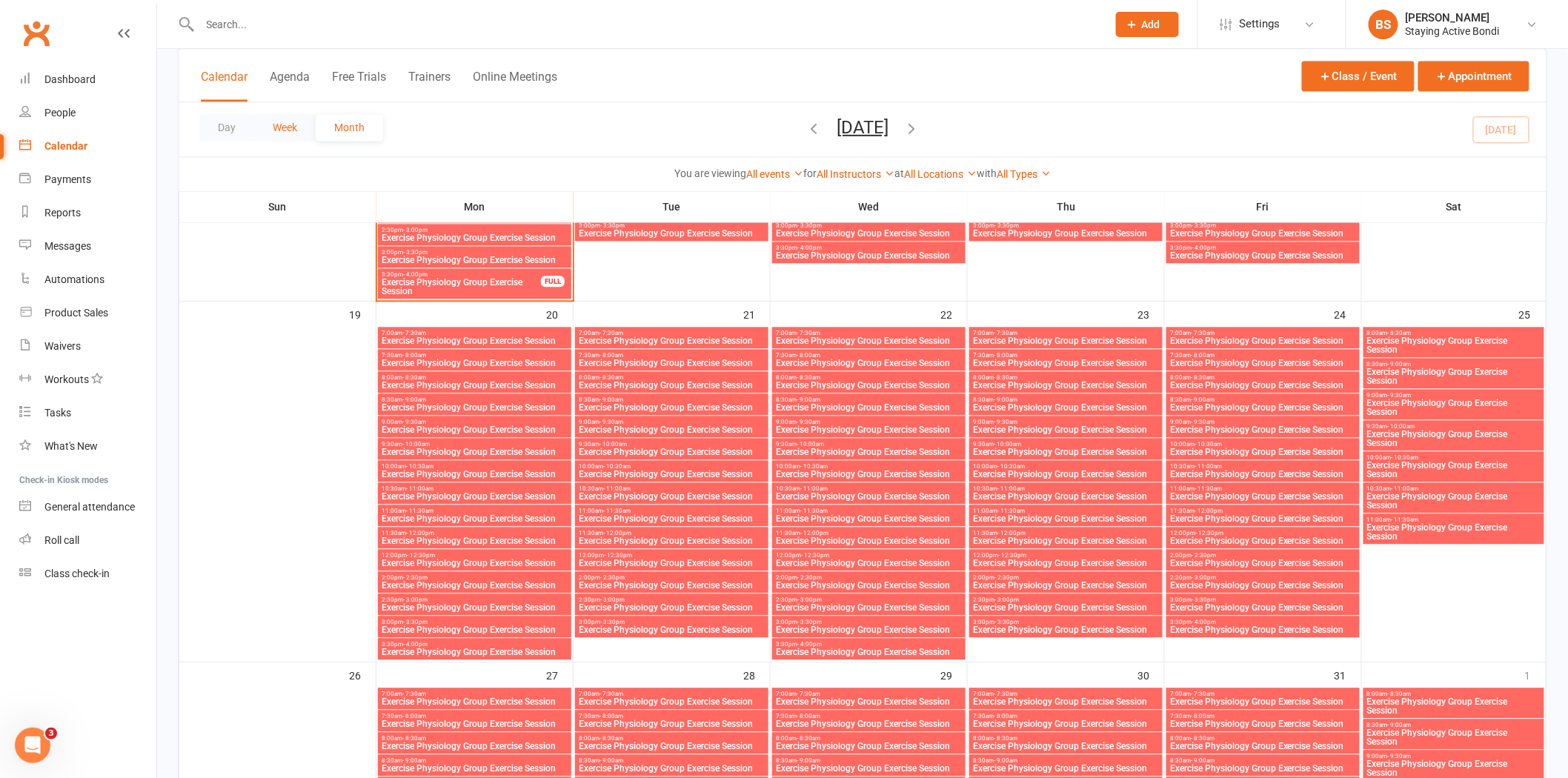
click at [293, 123] on button "Week" at bounding box center [285, 127] width 61 height 27
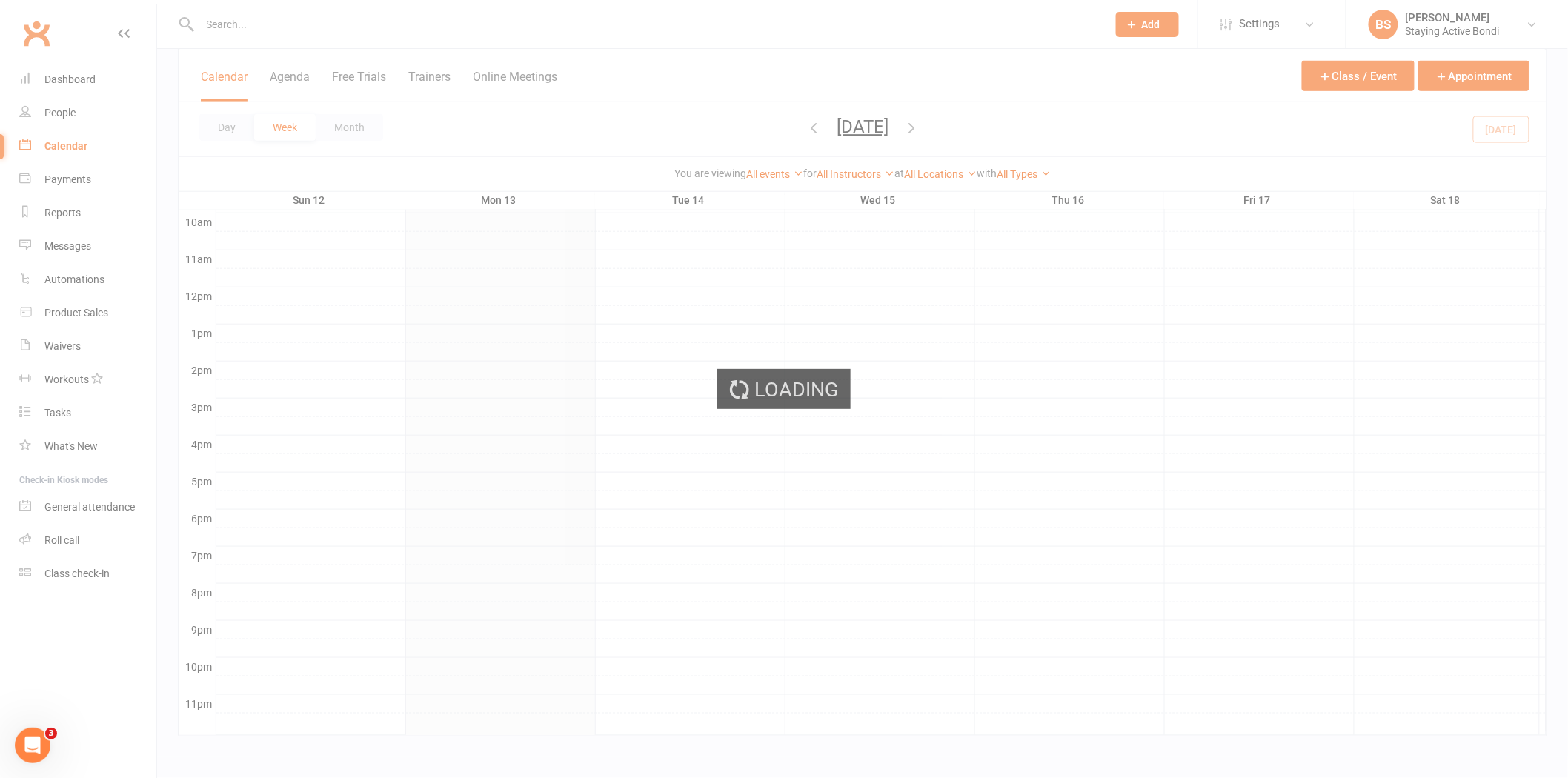
scroll to position [459, 0]
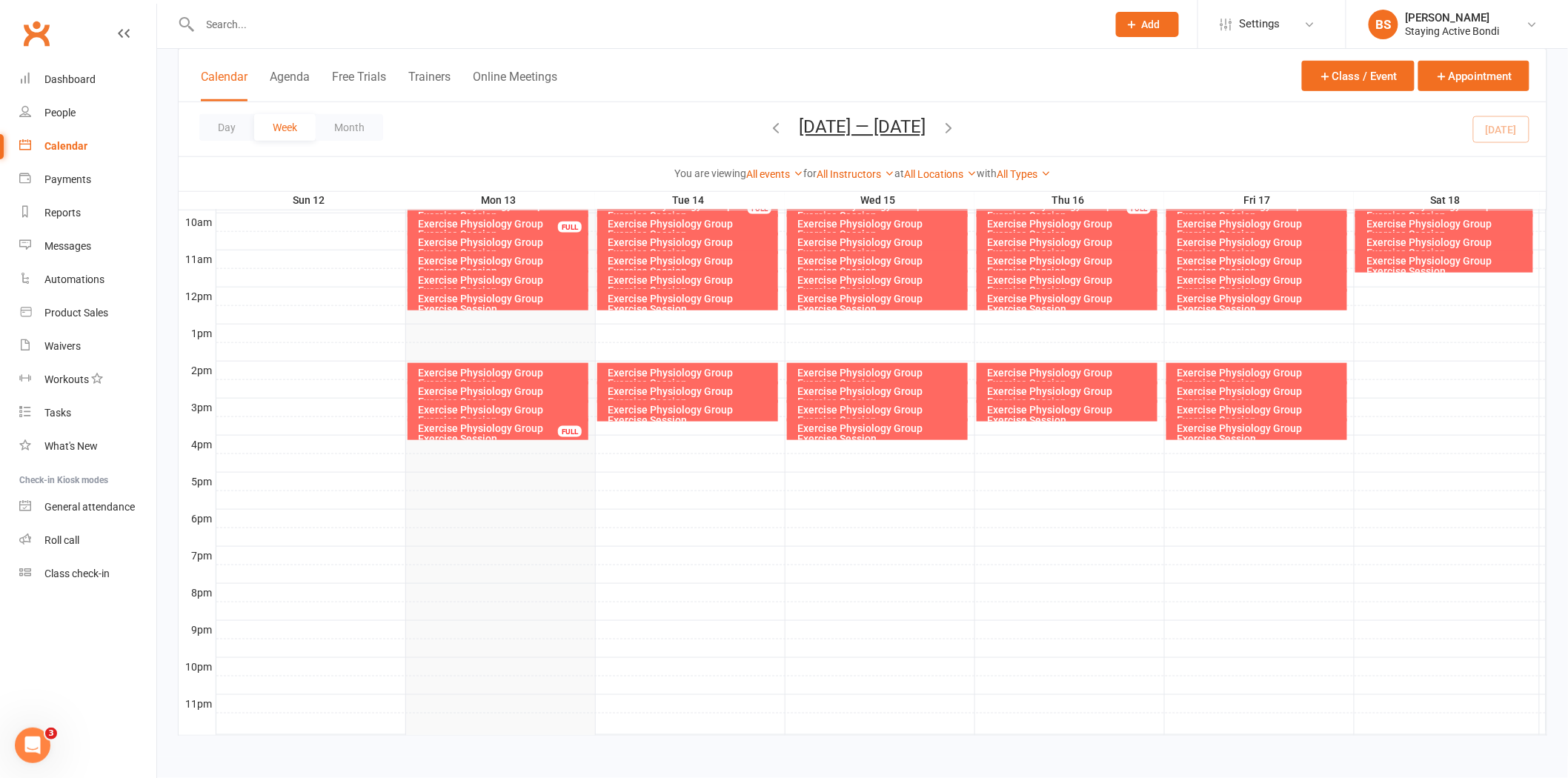
click at [242, 144] on div "Day Week Month [DATE] — [DATE] [DATE] Sun Mon Tue Wed Thu Fri Sat 28 29 30 01 0…" at bounding box center [863, 129] width 1368 height 54
click at [238, 135] on button "Day" at bounding box center [226, 127] width 55 height 27
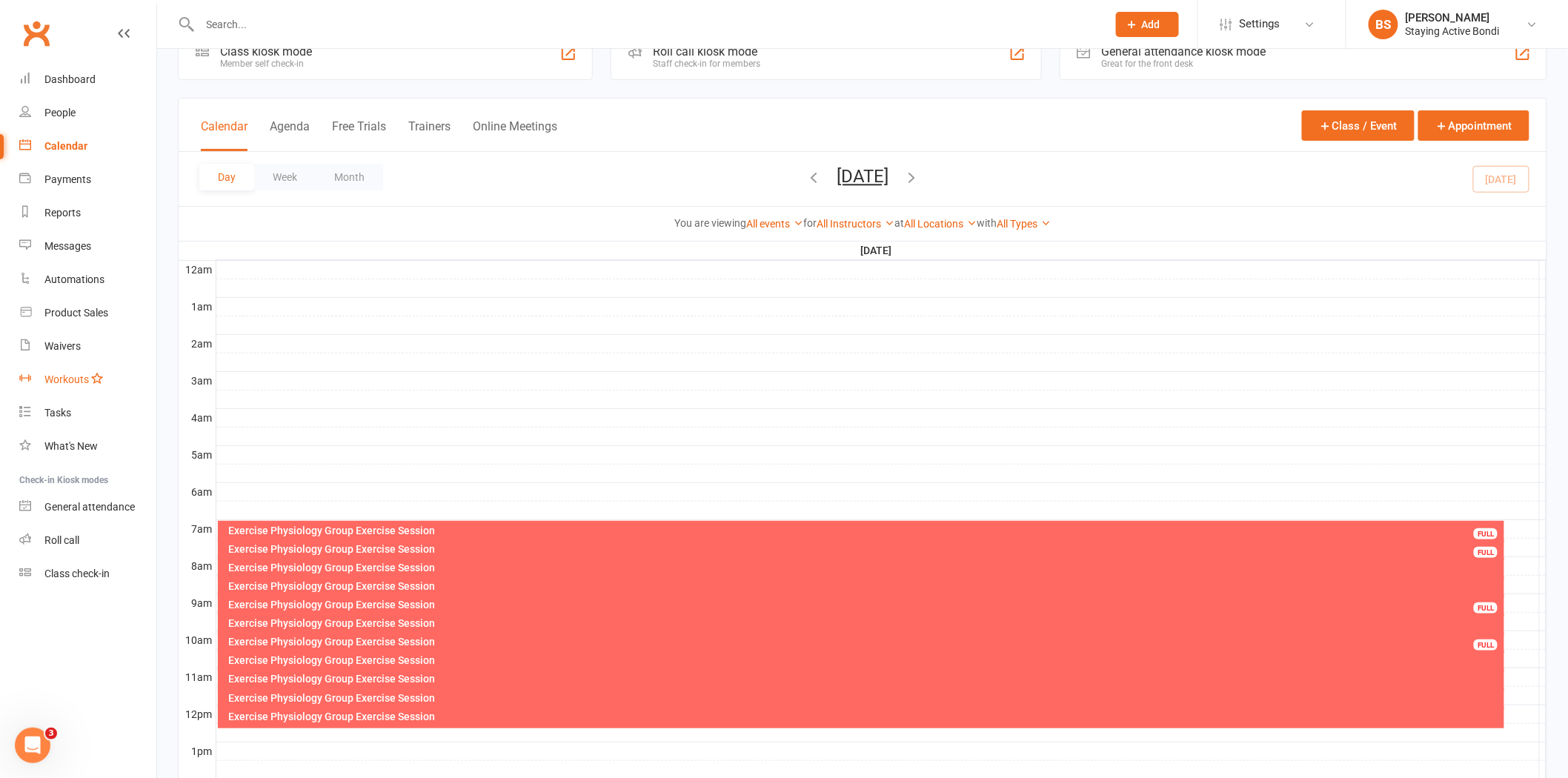
scroll to position [0, 0]
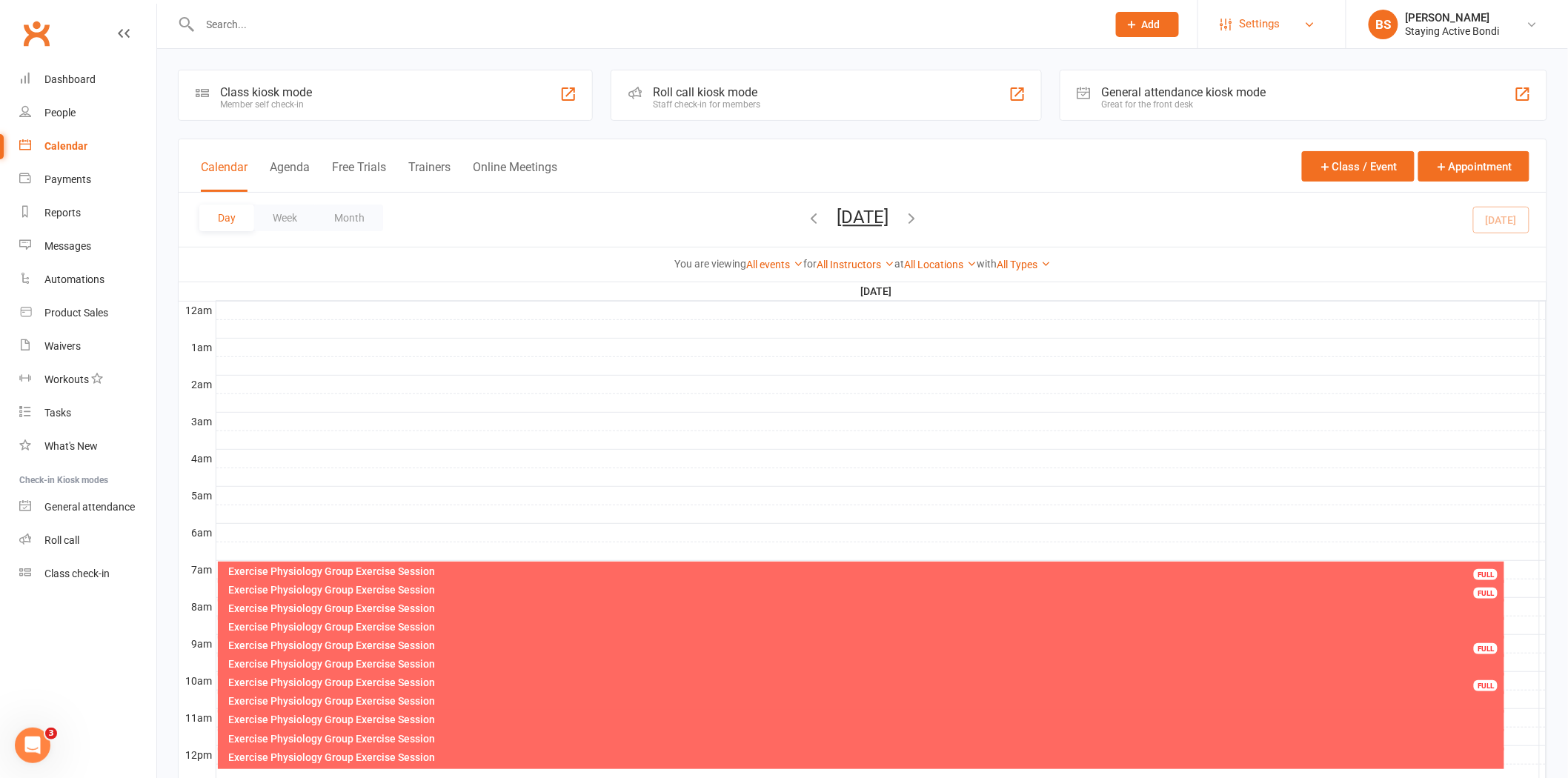
click at [1277, 20] on span "Settings" at bounding box center [1260, 24] width 40 height 34
click at [519, 20] on input "text" at bounding box center [646, 25] width 901 height 21
type input "class type"
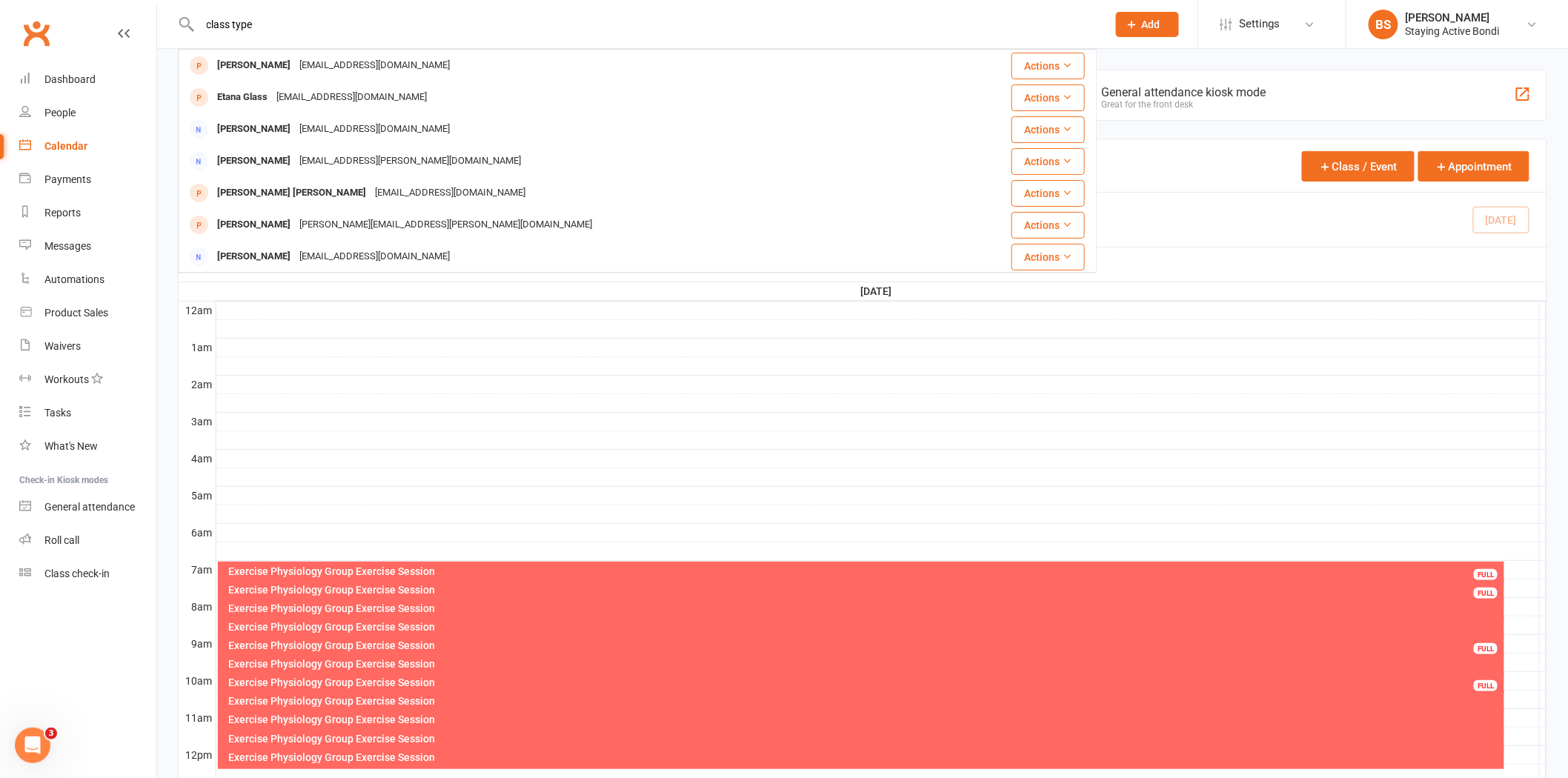
drag, startPoint x: 308, startPoint y: 24, endPoint x: 158, endPoint y: 25, distance: 150.0
click at [158, 25] on react-component "class type [PERSON_NAME] [EMAIL_ADDRESS][DOMAIN_NAME] Actions Etana Glass [EMAI…" at bounding box center [548, 24] width 1096 height 48
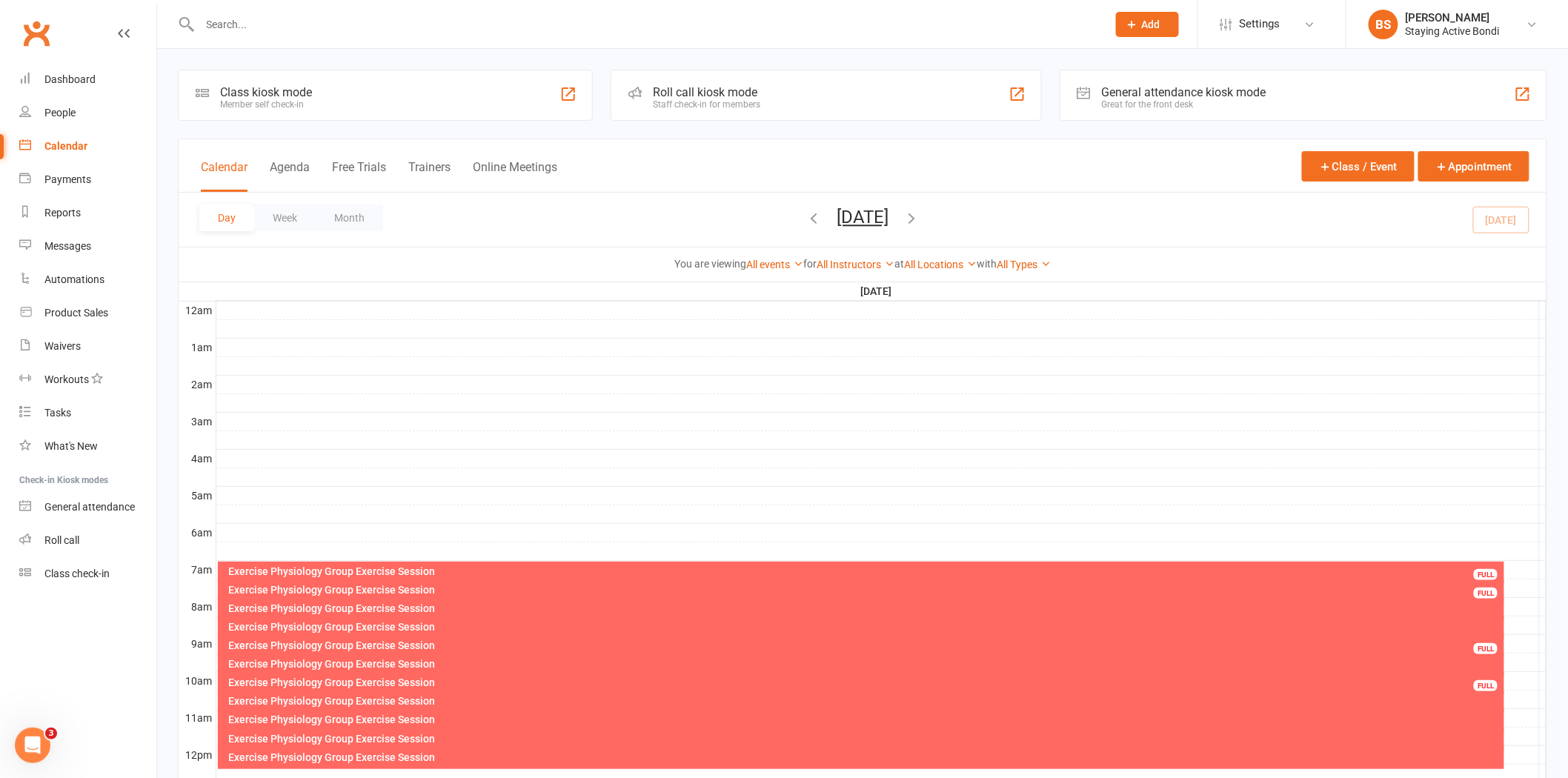
click at [624, 224] on div "Day Week Month [DATE] [DATE] Sun Mon Tue Wed Thu Fri Sat 28 29 30 01 02 03 04 0…" at bounding box center [863, 219] width 1368 height 54
click at [406, 31] on input "text" at bounding box center [646, 25] width 901 height 21
click at [293, 222] on button "Week" at bounding box center [285, 218] width 61 height 27
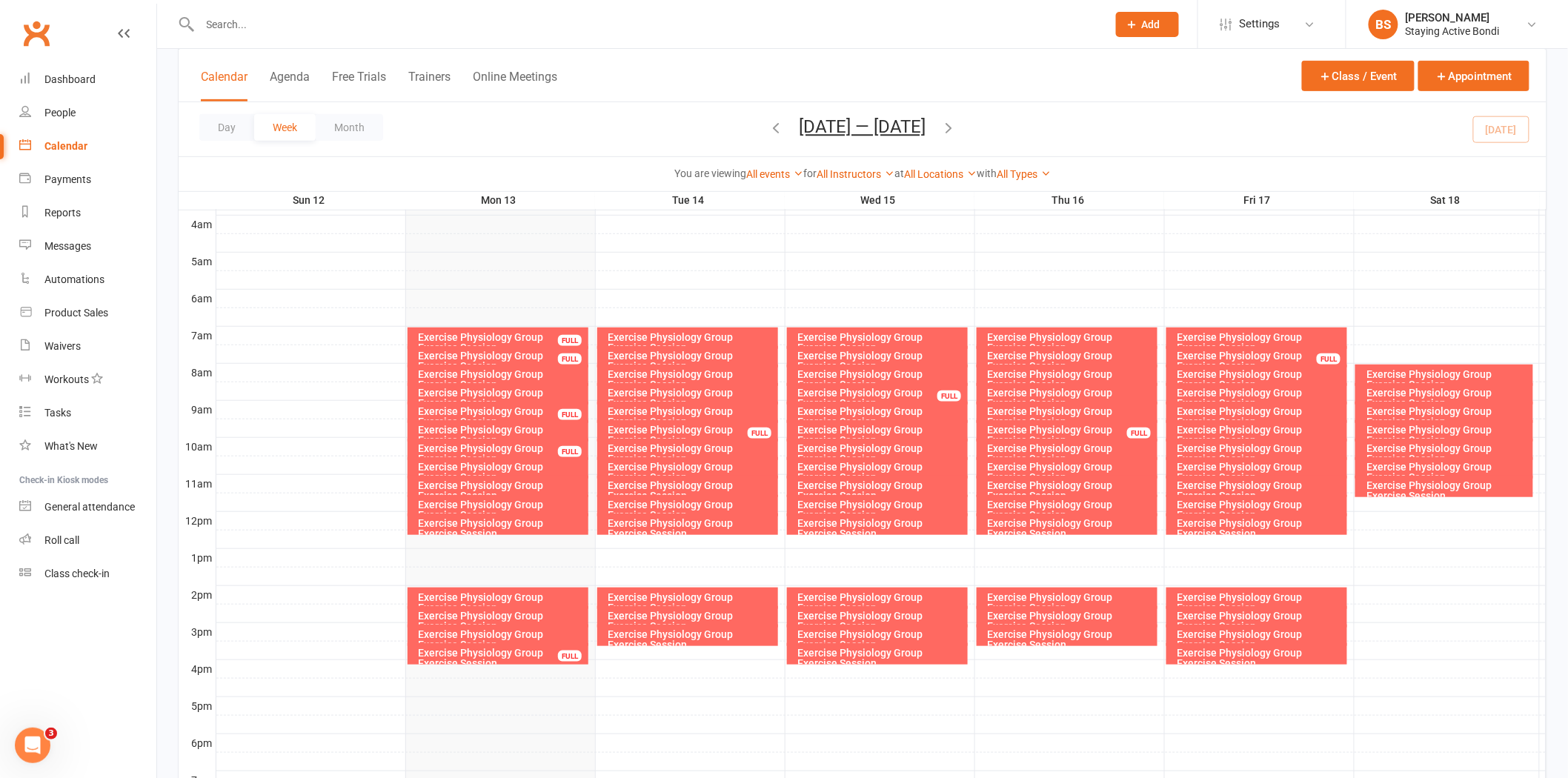
scroll to position [247, 0]
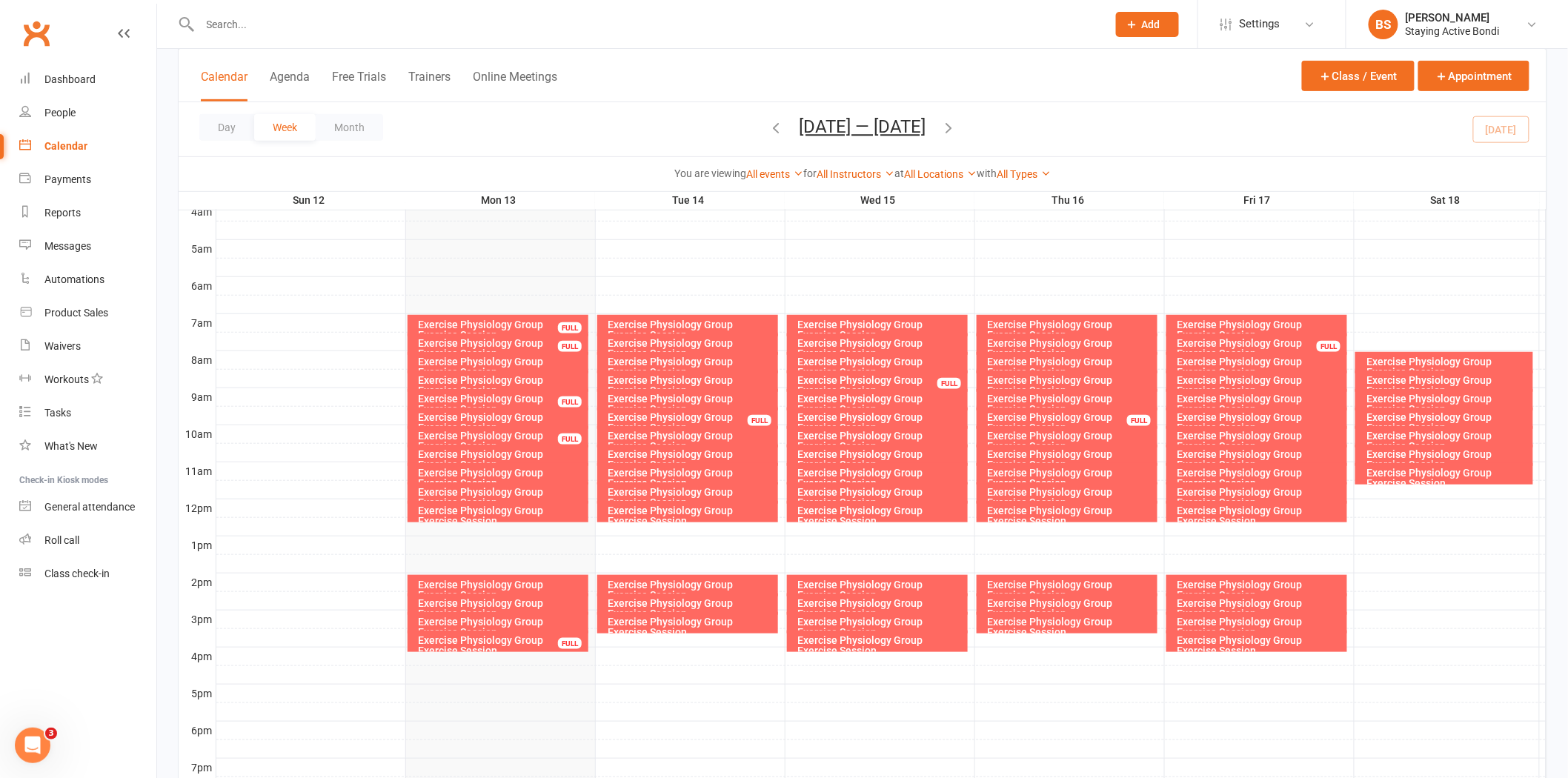
click at [951, 126] on icon "button" at bounding box center [949, 127] width 16 height 16
click at [72, 343] on div "Waivers" at bounding box center [62, 346] width 37 height 12
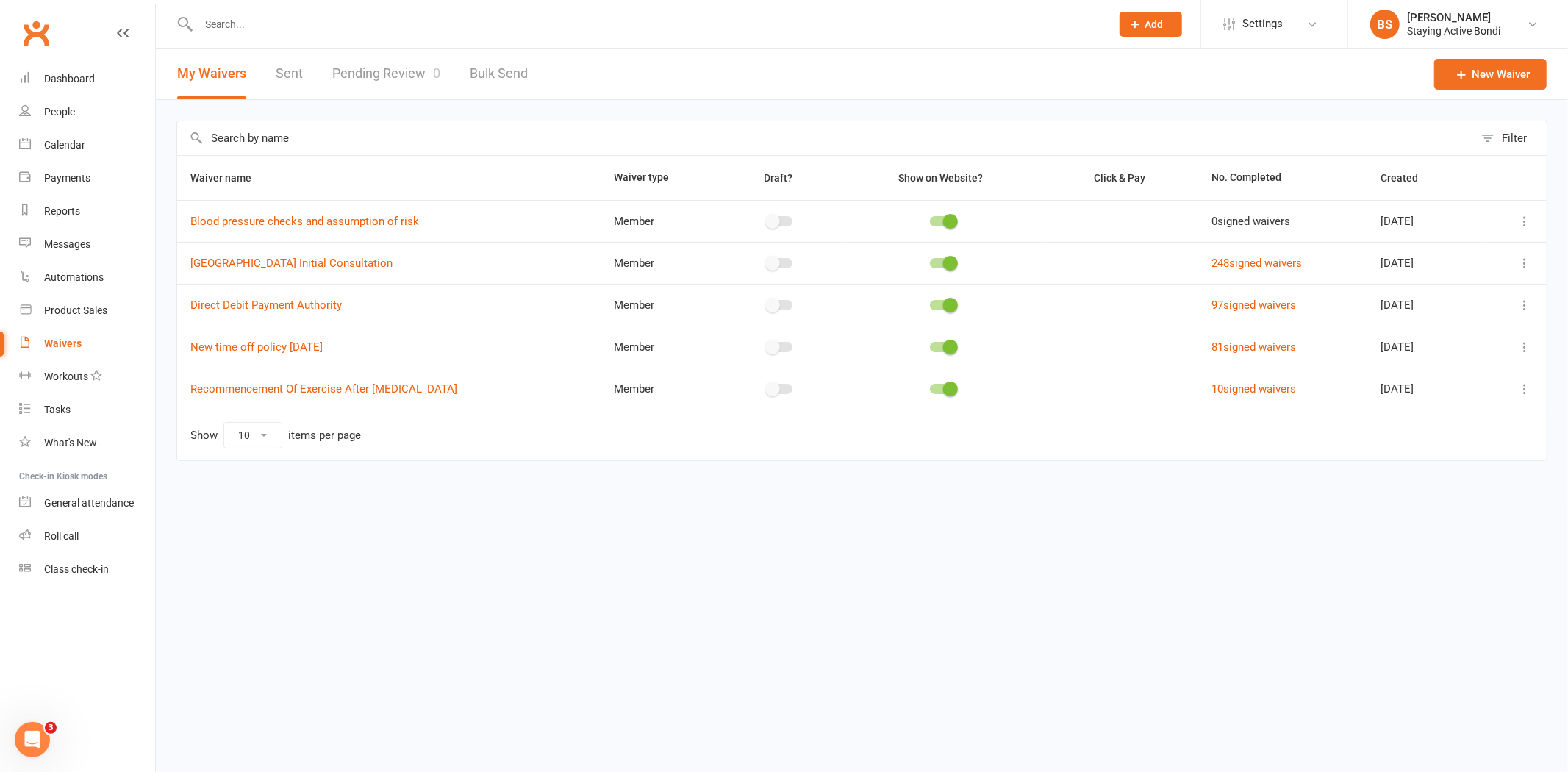
click at [373, 71] on link "Pending Review 0" at bounding box center [387, 73] width 108 height 50
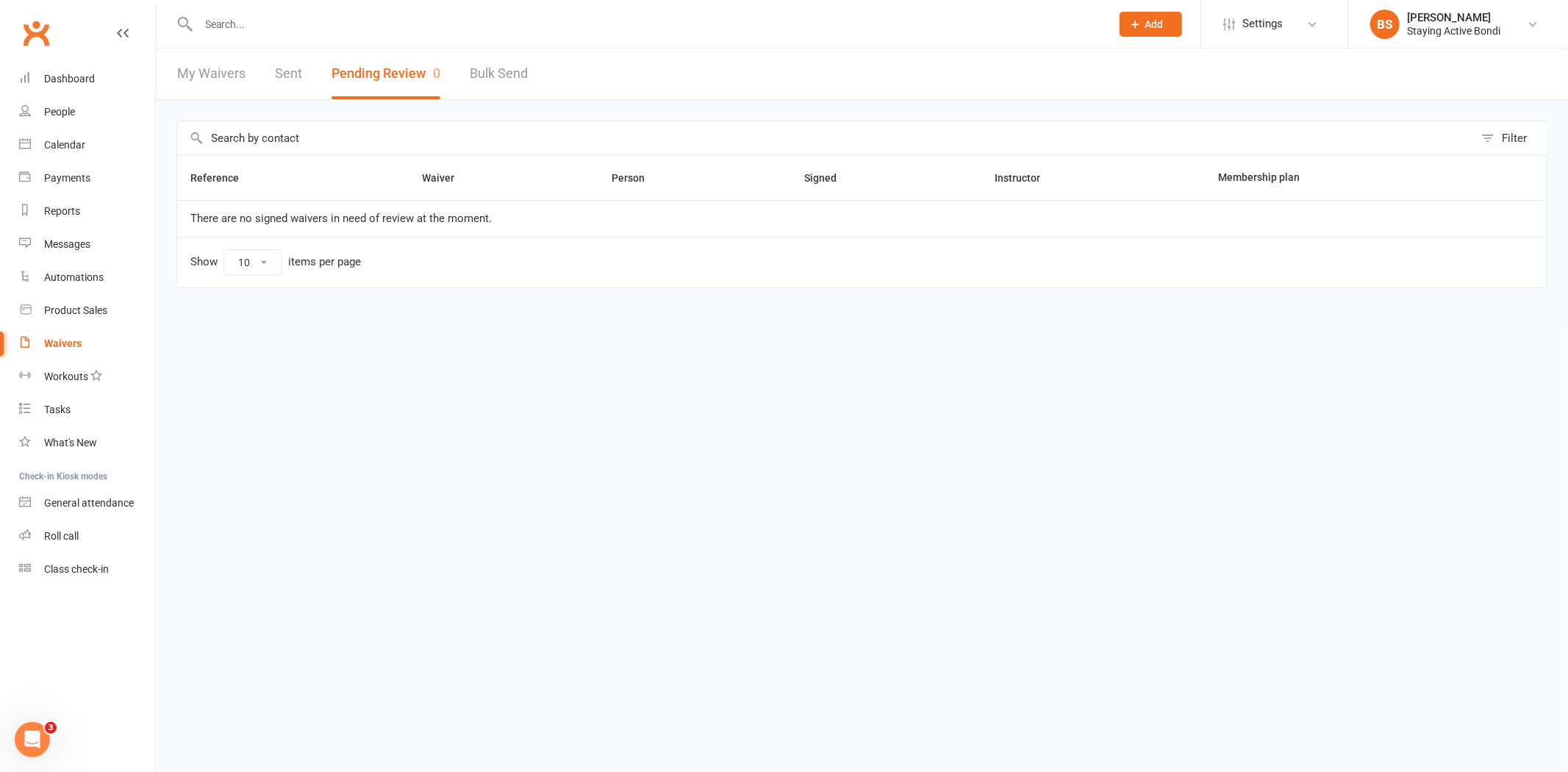
click at [322, 17] on input "text" at bounding box center [647, 24] width 906 height 21
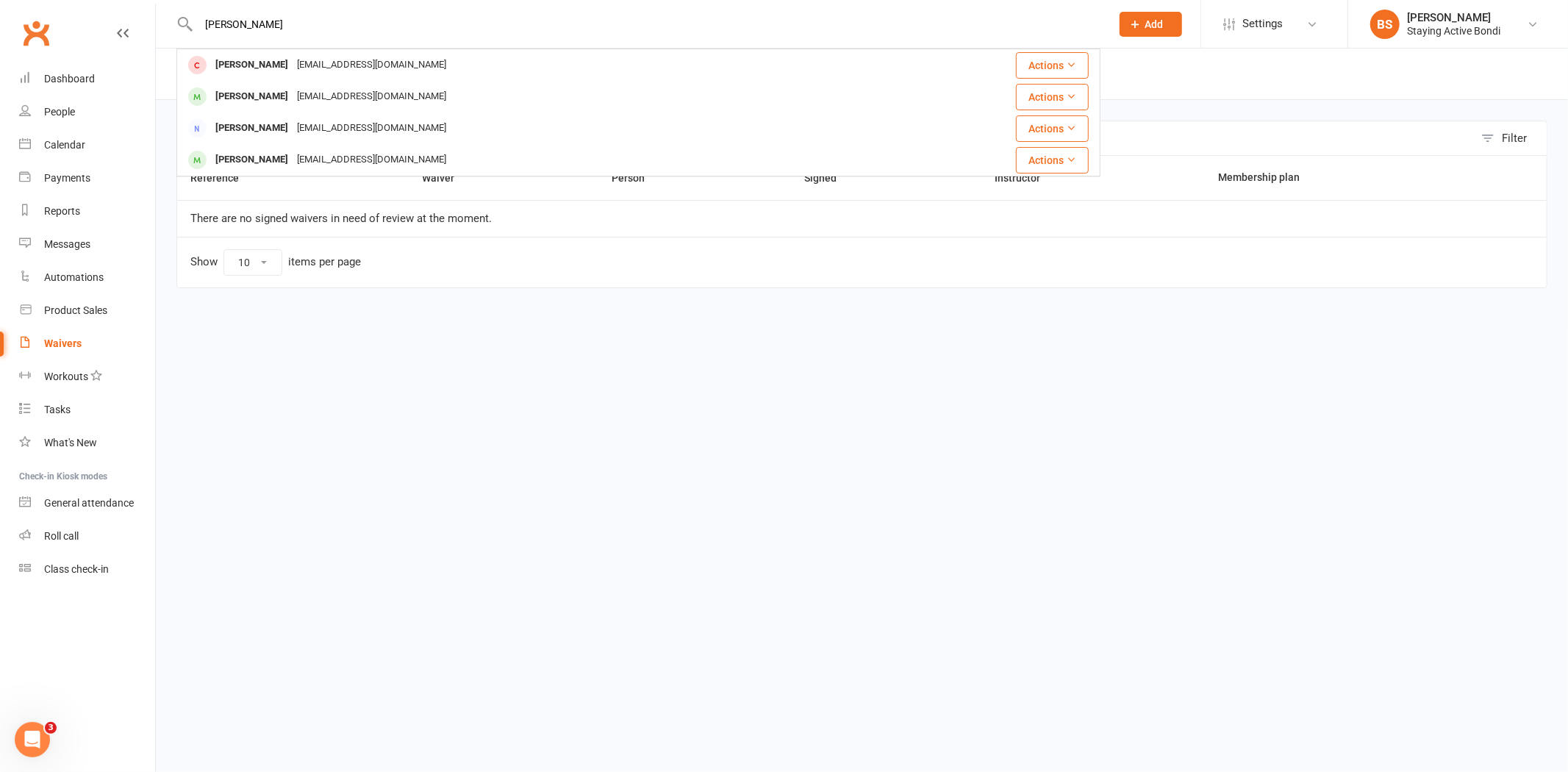
type input "[PERSON_NAME]"
